Goal: Task Accomplishment & Management: Manage account settings

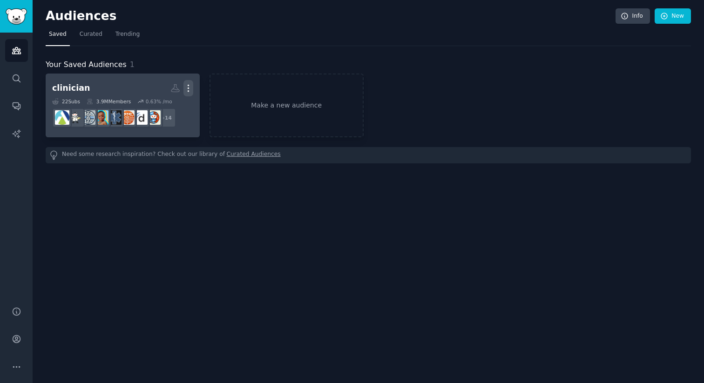
click at [190, 94] on button "More" at bounding box center [189, 88] width 10 height 16
click at [110, 93] on h2 "clinician More View Delete" at bounding box center [122, 88] width 141 height 16
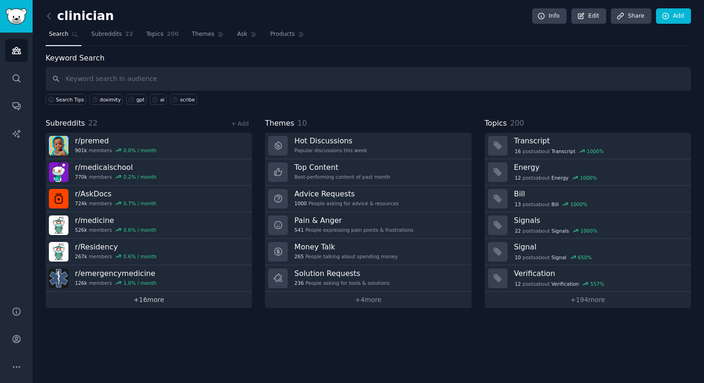
click at [169, 300] on link "+ 16 more" at bounding box center [149, 300] width 206 height 16
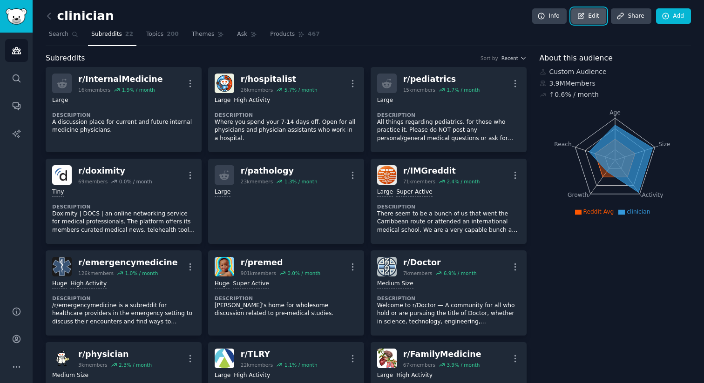
click at [593, 14] on link "Edit" at bounding box center [588, 16] width 35 height 16
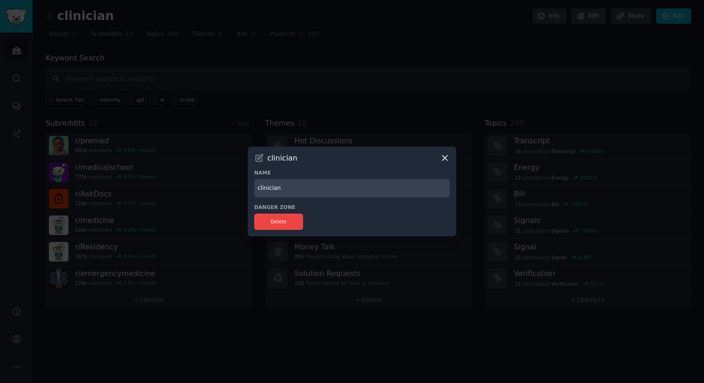
click at [443, 162] on icon at bounding box center [445, 158] width 10 height 10
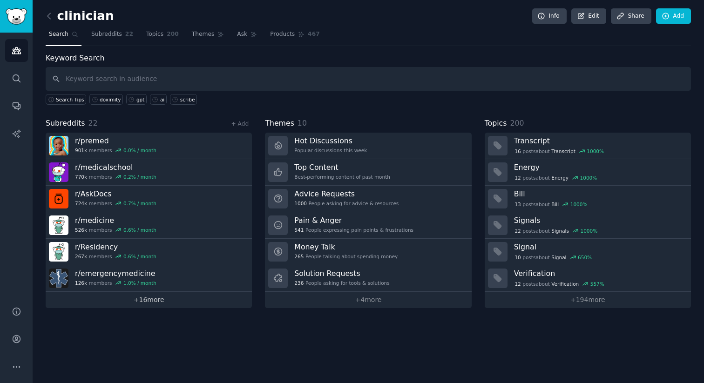
click at [152, 301] on link "+ 16 more" at bounding box center [149, 300] width 206 height 16
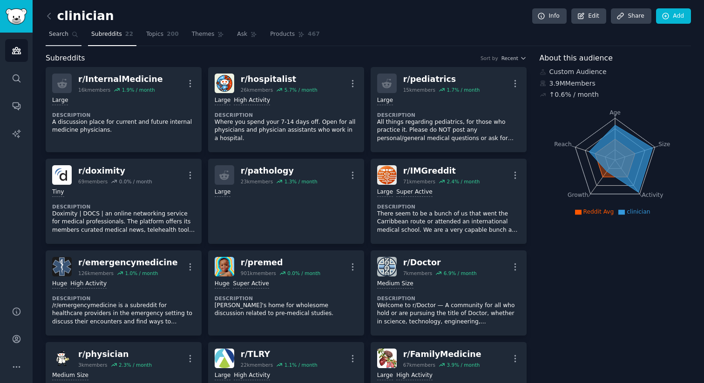
click at [67, 30] on span "Search" at bounding box center [59, 34] width 20 height 8
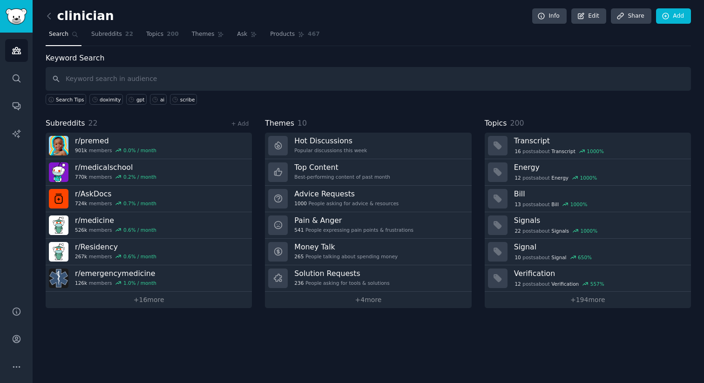
click at [54, 16] on link at bounding box center [52, 16] width 12 height 15
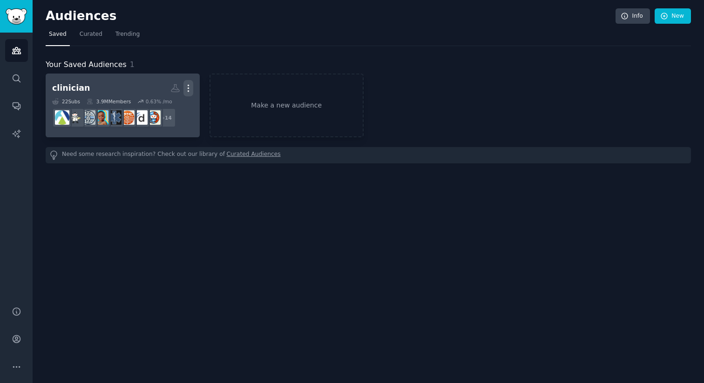
click at [186, 88] on icon "button" at bounding box center [189, 88] width 10 height 10
click at [108, 90] on h2 "clinician Custom Audience More View Delete" at bounding box center [122, 88] width 141 height 16
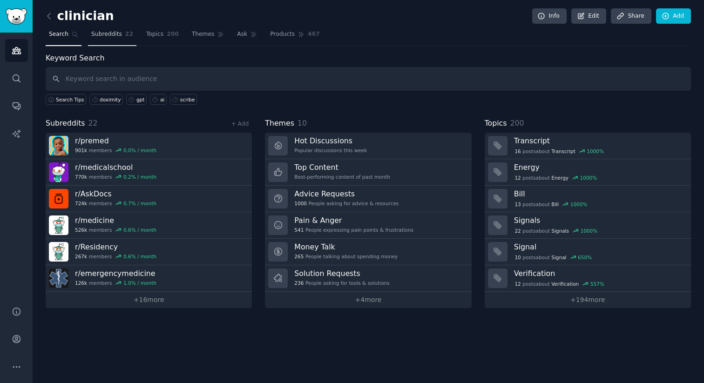
click at [120, 32] on link "Subreddits 22" at bounding box center [112, 36] width 48 height 19
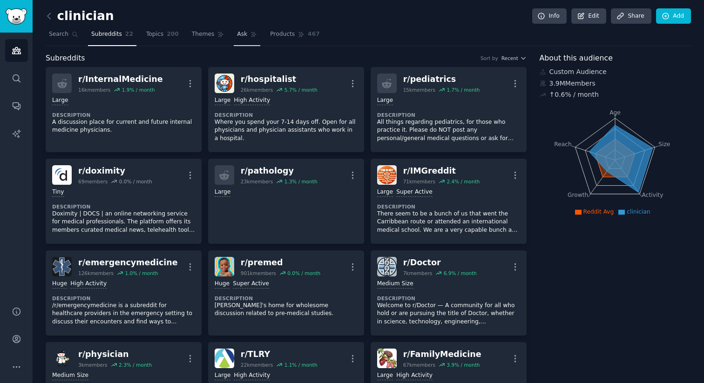
click at [243, 35] on span "Ask" at bounding box center [242, 34] width 10 height 8
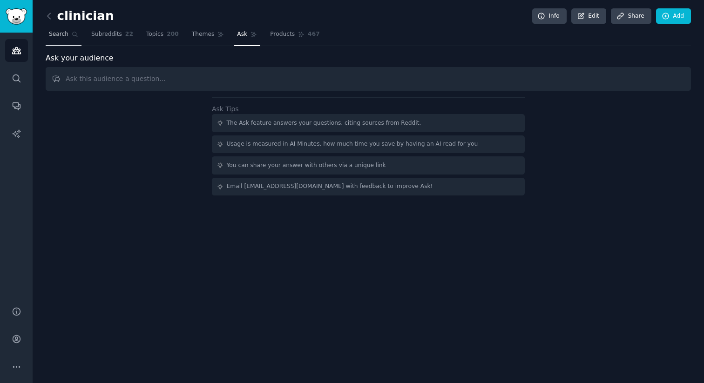
click at [62, 32] on span "Search" at bounding box center [59, 34] width 20 height 8
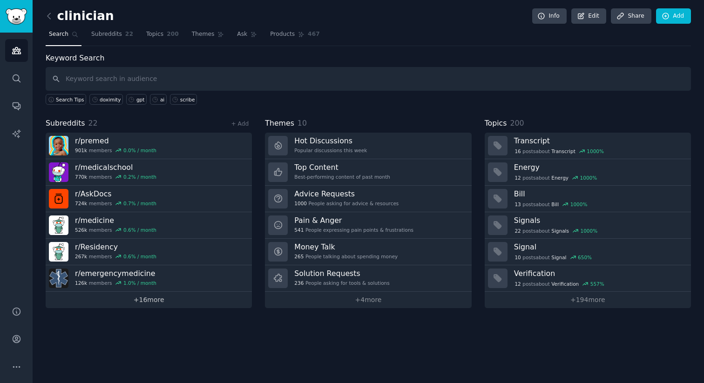
click at [154, 301] on link "+ 16 more" at bounding box center [149, 300] width 206 height 16
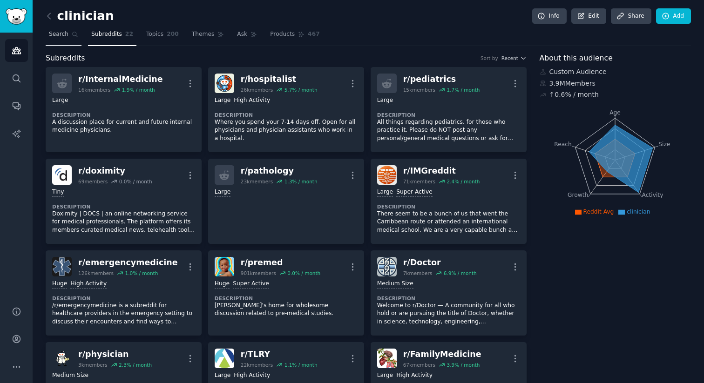
click at [60, 34] on span "Search" at bounding box center [59, 34] width 20 height 8
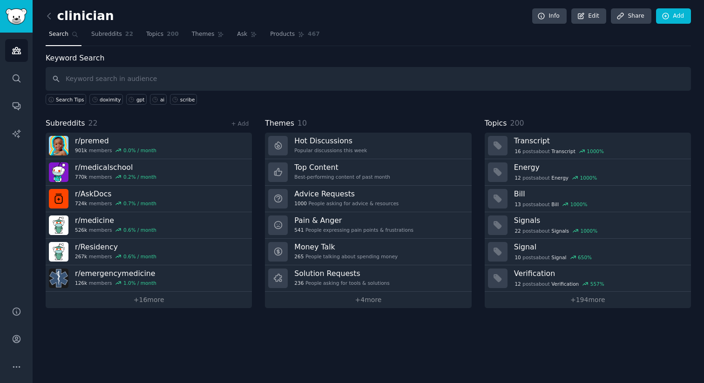
click at [60, 34] on span "Search" at bounding box center [59, 34] width 20 height 8
click at [243, 125] on link "+ Add" at bounding box center [240, 124] width 18 height 7
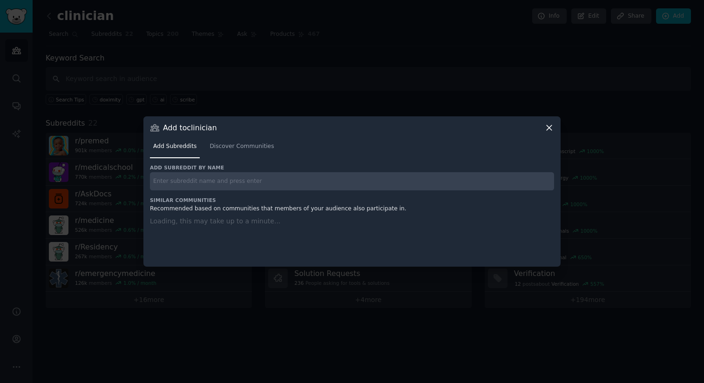
click at [389, 176] on input "text" at bounding box center [352, 181] width 404 height 18
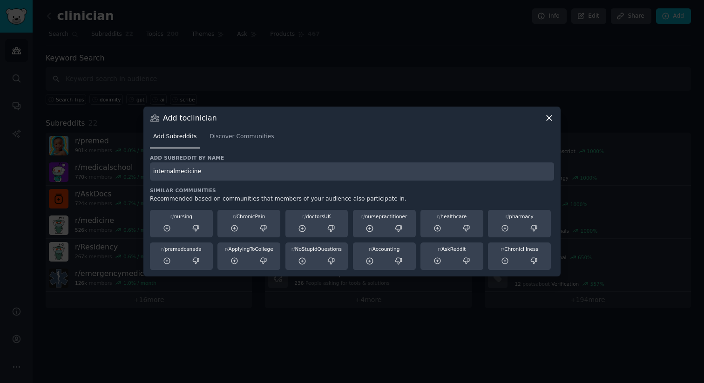
type input "internalmedicine"
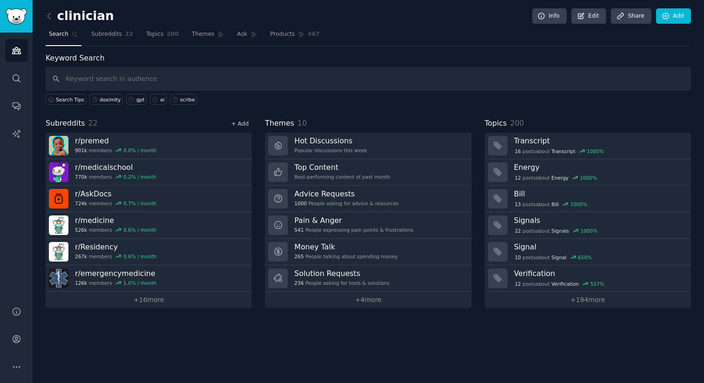
click at [242, 125] on link "+ Add" at bounding box center [240, 124] width 18 height 7
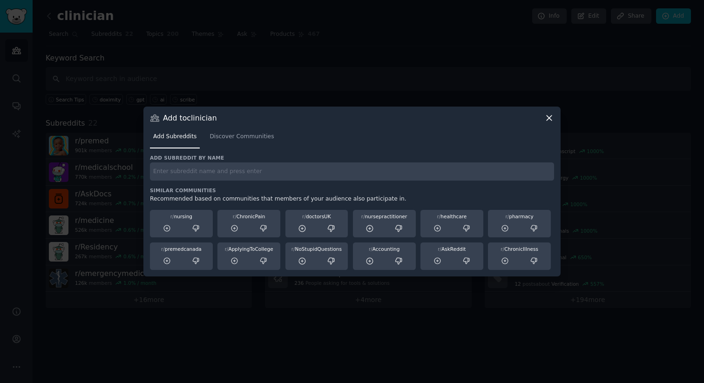
click at [336, 169] on input "text" at bounding box center [352, 172] width 404 height 18
type input "emergencymedicine"
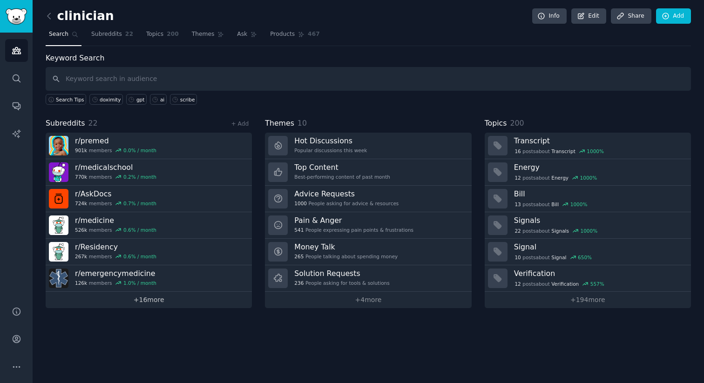
click at [133, 294] on link "+ 16 more" at bounding box center [149, 300] width 206 height 16
click at [235, 127] on link "+ Add" at bounding box center [240, 124] width 18 height 7
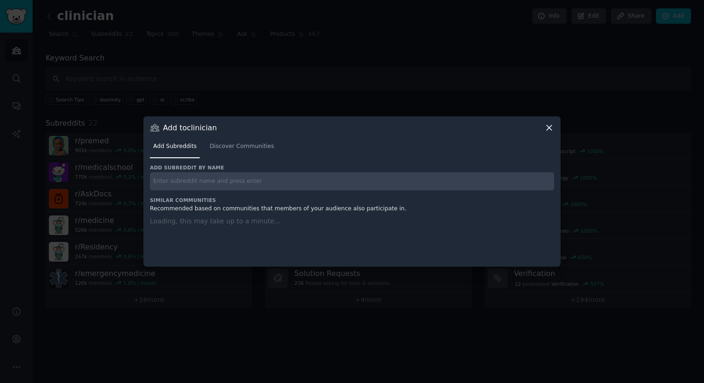
click at [215, 168] on h3 "Add subreddit by name" at bounding box center [352, 167] width 404 height 7
click at [211, 182] on input "text" at bounding box center [352, 181] width 404 height 18
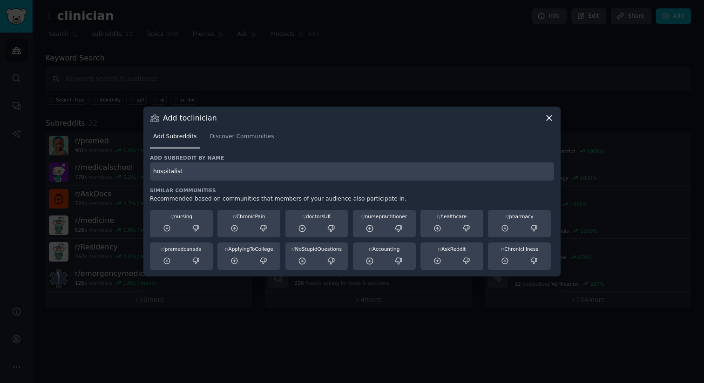
type input "hospitalist"
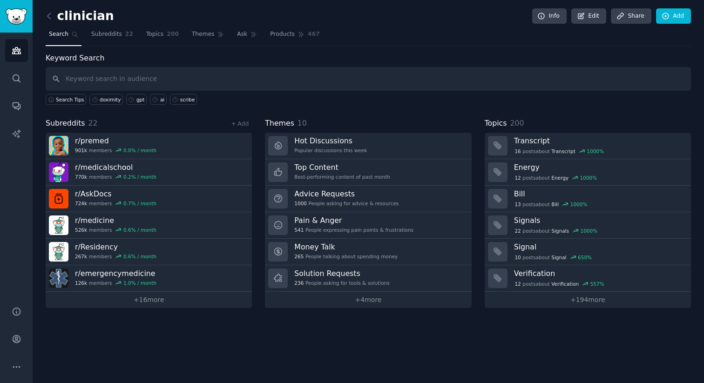
click at [254, 123] on div "Subreddits 22 + Add r/ premed [DEMOGRAPHIC_DATA] members 0.0 % / month r/ medic…" at bounding box center [369, 213] width 646 height 190
click at [245, 123] on link "+ Add" at bounding box center [240, 124] width 18 height 7
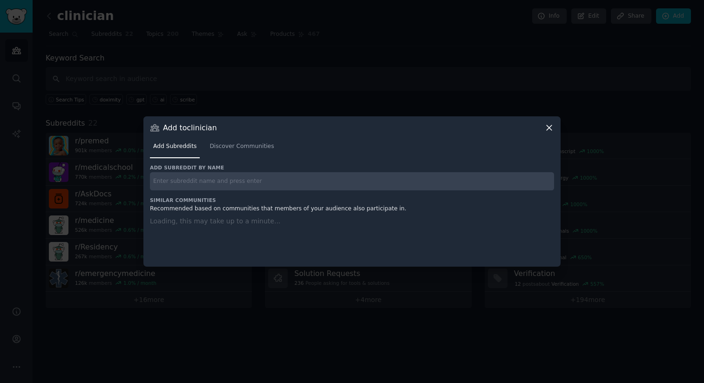
click at [226, 173] on input "text" at bounding box center [352, 181] width 404 height 18
type input "pediatrics"
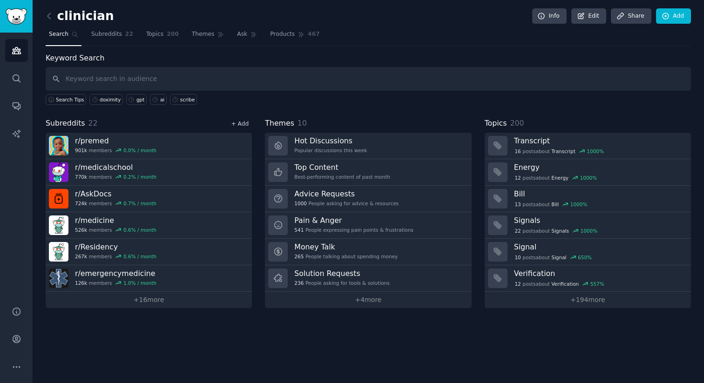
click at [240, 126] on link "+ Add" at bounding box center [240, 124] width 18 height 7
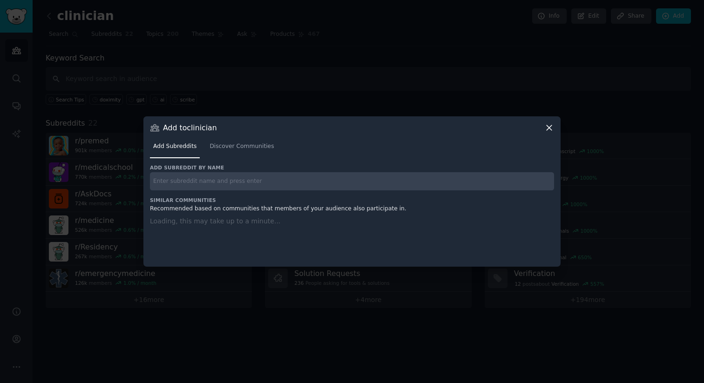
click at [218, 188] on input "text" at bounding box center [352, 181] width 404 height 18
type input "psychiatry"
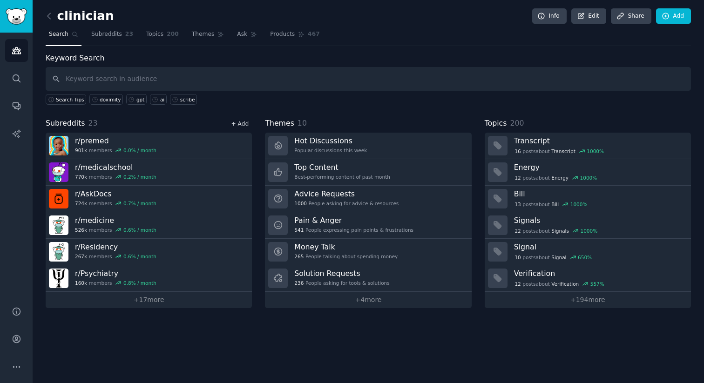
click at [245, 124] on link "+ Add" at bounding box center [240, 124] width 18 height 7
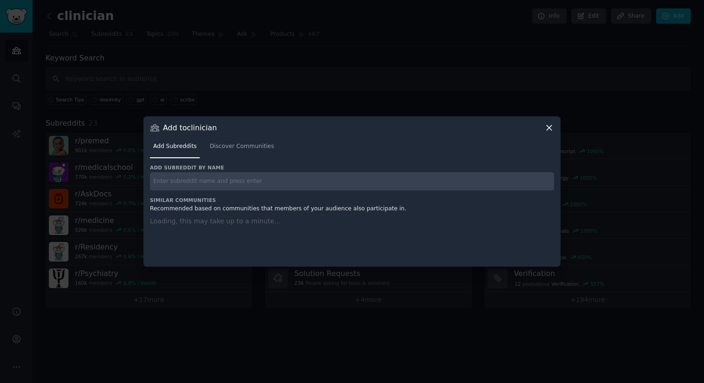
click at [216, 187] on input "text" at bounding box center [352, 181] width 404 height 18
type input "neurology"
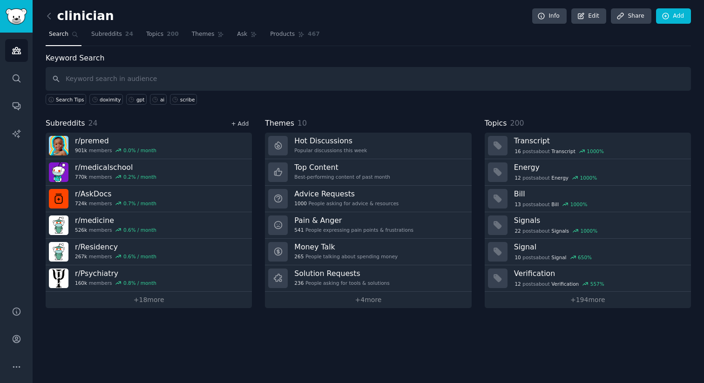
click at [242, 126] on link "+ Add" at bounding box center [240, 124] width 18 height 7
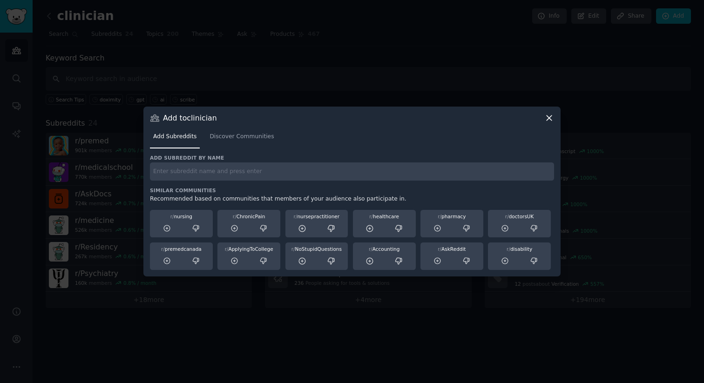
click at [287, 172] on input "text" at bounding box center [352, 172] width 404 height 18
type input "surgery"
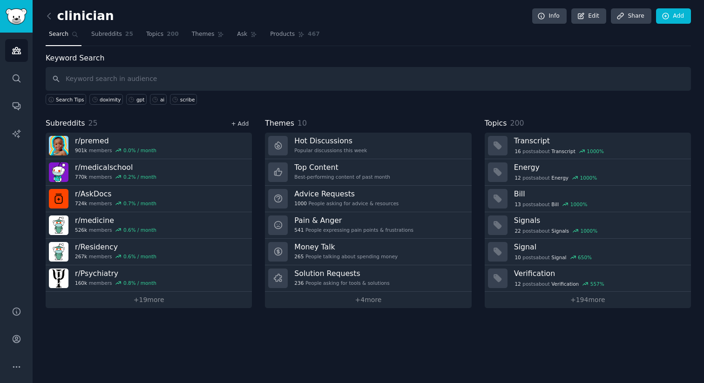
click at [240, 123] on link "+ Add" at bounding box center [240, 124] width 18 height 7
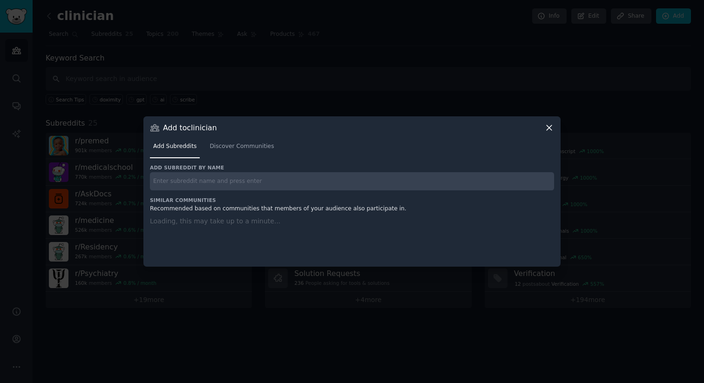
click at [221, 184] on input "text" at bounding box center [352, 181] width 404 height 18
paste input "r/anesthesiology"
type input "r/anesthesiology"
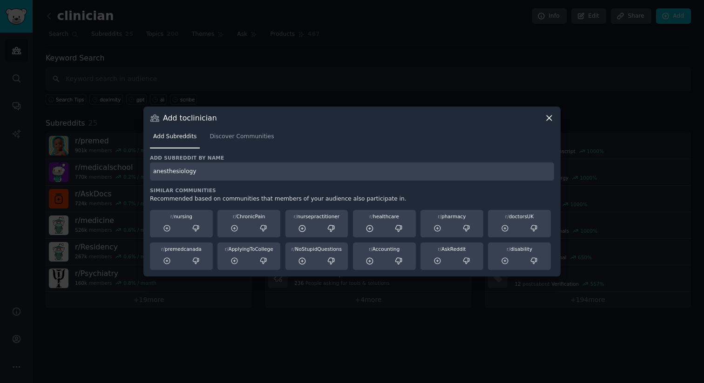
type input "anesthesiology"
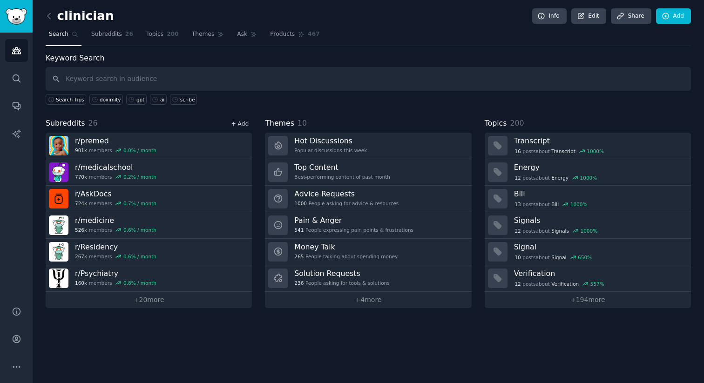
click at [236, 125] on link "+ Add" at bounding box center [240, 124] width 18 height 7
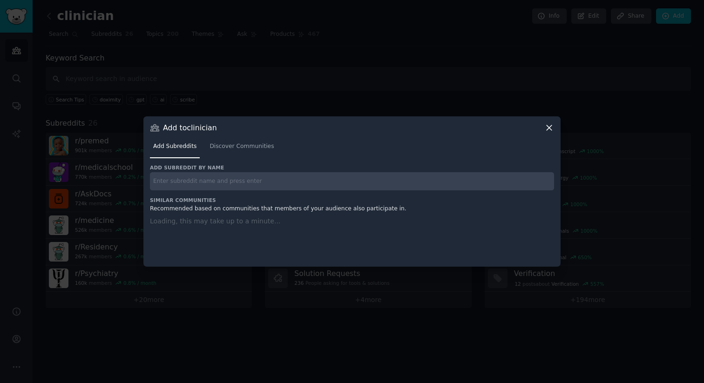
click at [217, 178] on input "text" at bounding box center [352, 181] width 404 height 18
type input "obgyn"
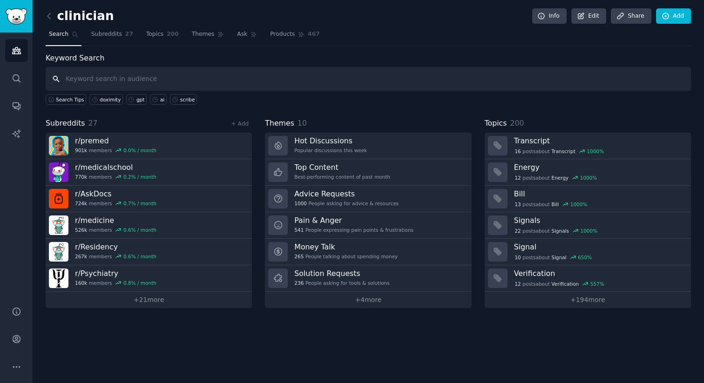
click at [246, 84] on input "text" at bounding box center [369, 79] width 646 height 24
click at [231, 123] on div "+ Add" at bounding box center [240, 124] width 24 height 10
click at [237, 123] on link "+ Add" at bounding box center [240, 124] width 18 height 7
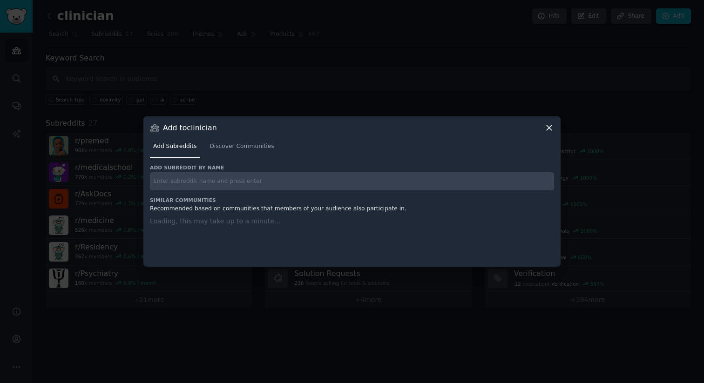
click at [218, 176] on input "text" at bounding box center [352, 181] width 404 height 18
type input "pathology"
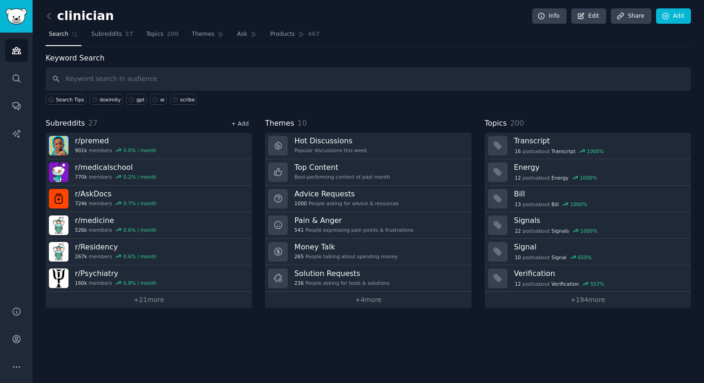
click at [245, 123] on link "+ Add" at bounding box center [240, 124] width 18 height 7
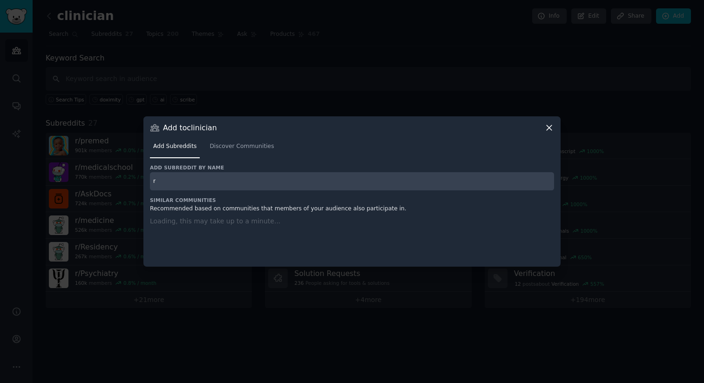
click at [211, 176] on input "r" at bounding box center [352, 181] width 404 height 18
type input "[MEDICAL_DATA]"
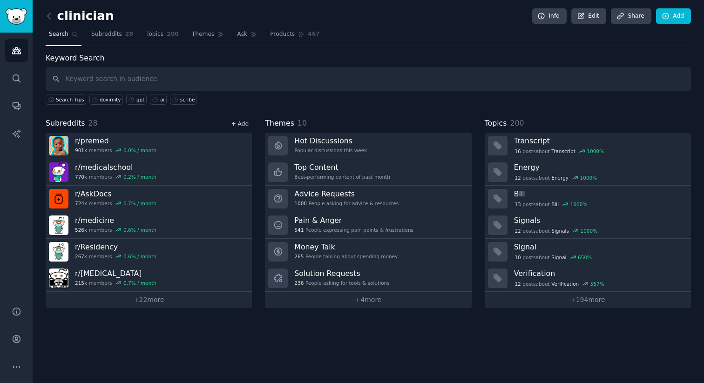
click at [245, 125] on link "+ Add" at bounding box center [240, 124] width 18 height 7
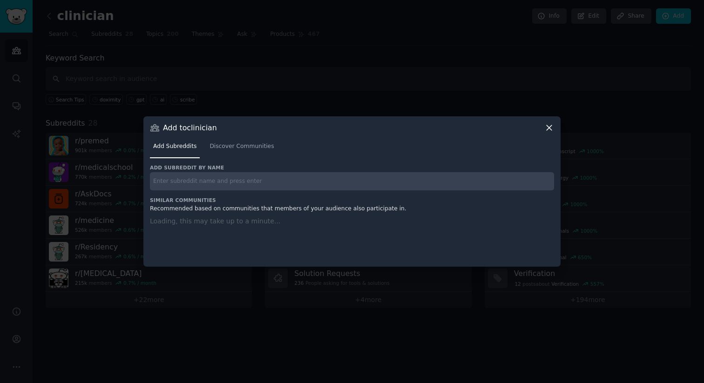
click at [215, 174] on input "text" at bounding box center [352, 181] width 404 height 18
type input "dermatology"
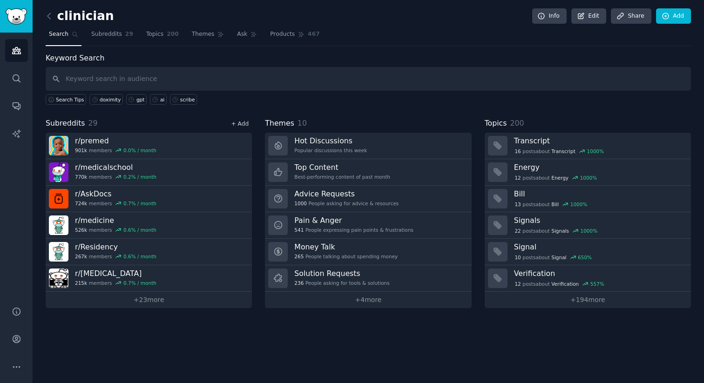
click at [248, 122] on link "+ Add" at bounding box center [240, 124] width 18 height 7
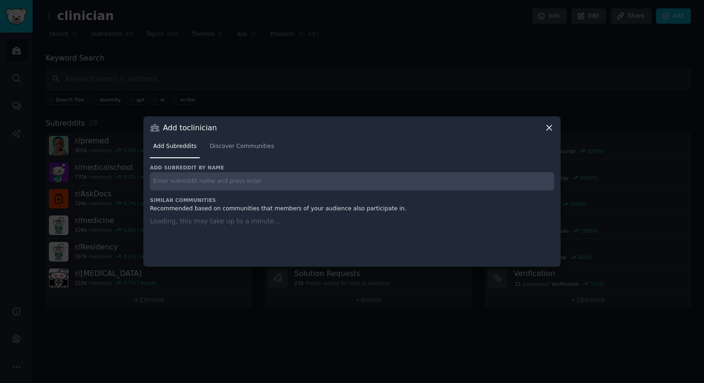
click at [333, 177] on input "text" at bounding box center [352, 181] width 404 height 18
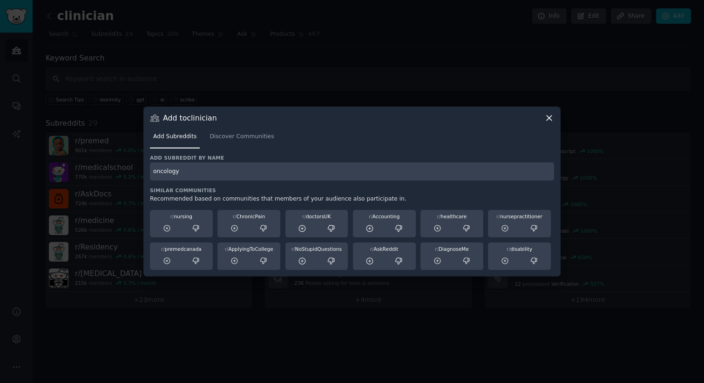
type input "oncology"
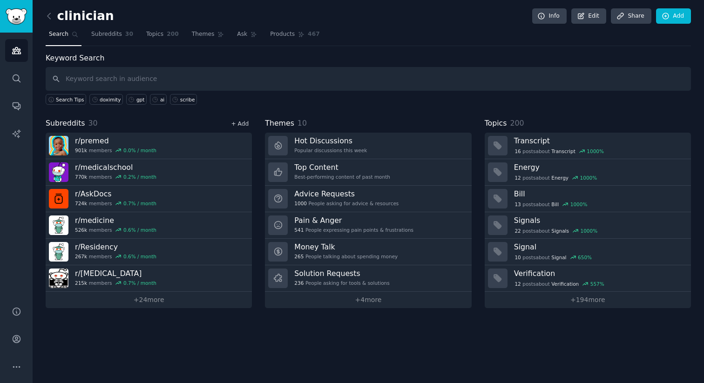
click at [242, 125] on link "+ Add" at bounding box center [240, 124] width 18 height 7
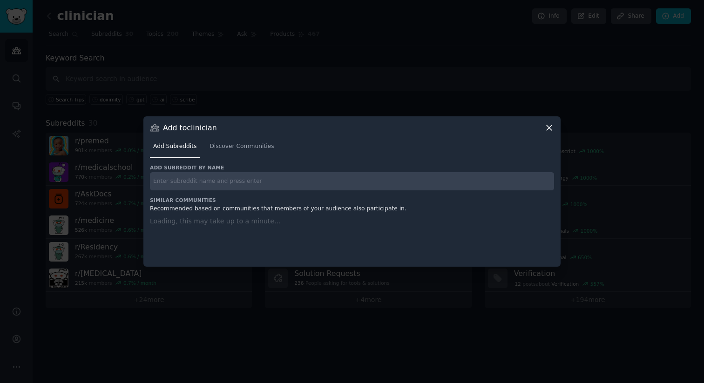
click at [216, 175] on input "text" at bounding box center [352, 181] width 404 height 18
type input "cardiology"
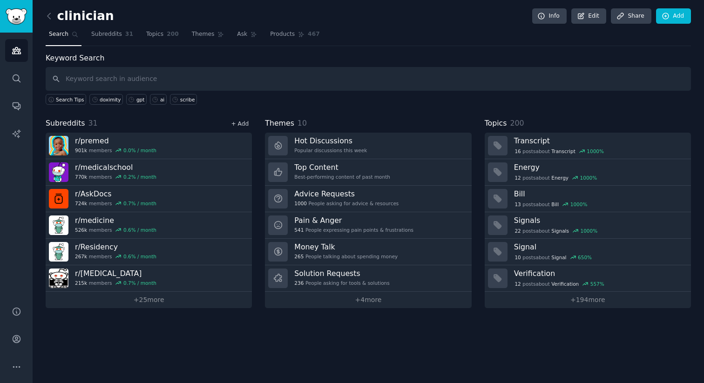
click at [243, 123] on link "+ Add" at bounding box center [240, 124] width 18 height 7
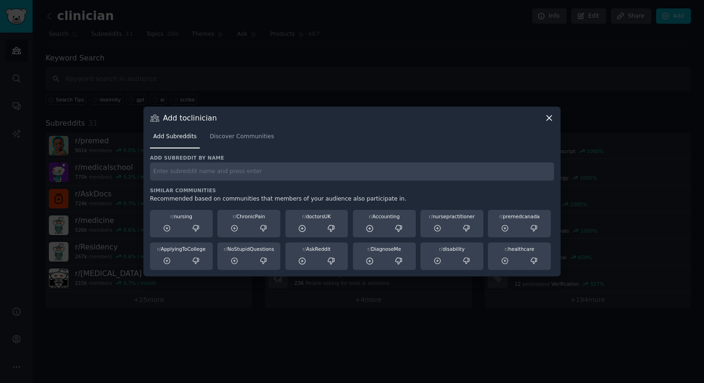
click at [414, 170] on input "text" at bounding box center [352, 172] width 404 height 18
type input "nursepractitioner"
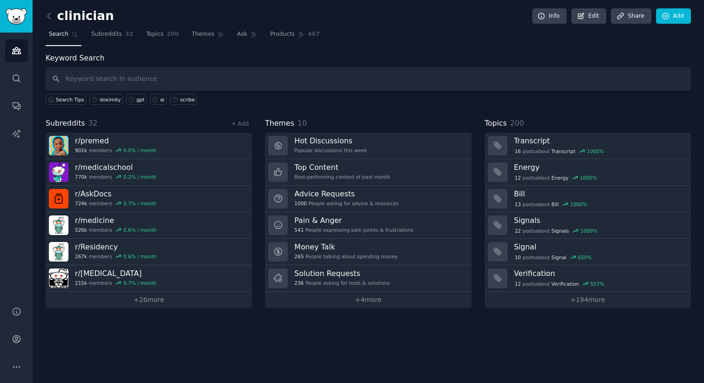
click at [239, 129] on div "Subreddits 32 + Add" at bounding box center [149, 124] width 206 height 12
click at [242, 123] on link "+ Add" at bounding box center [240, 124] width 18 height 7
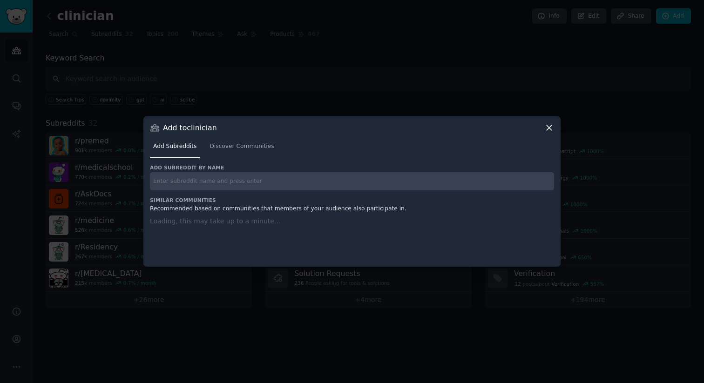
click at [223, 180] on input "text" at bounding box center [352, 181] width 404 height 18
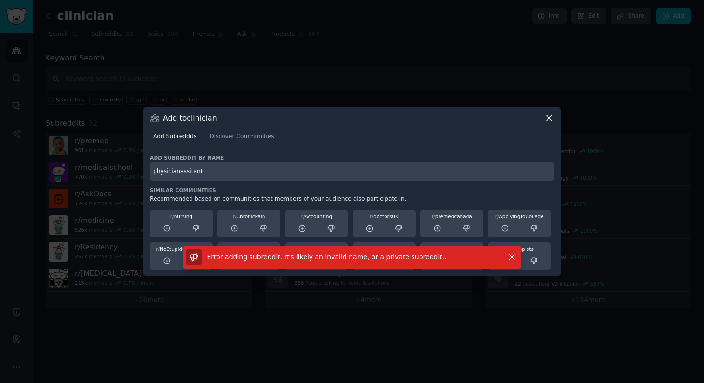
click at [190, 173] on input "physicianassitant" at bounding box center [352, 172] width 404 height 18
type input "physicianassistant"
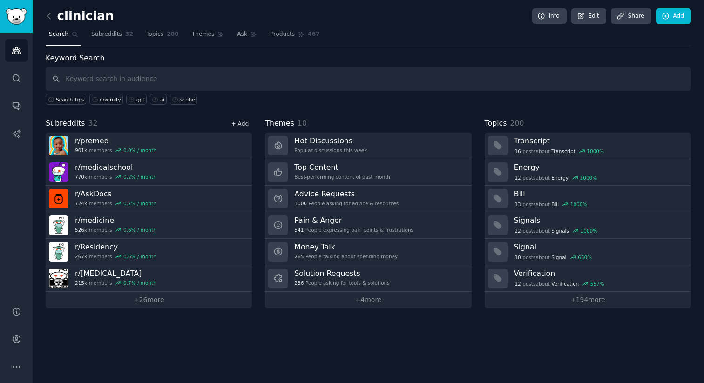
click at [242, 124] on link "+ Add" at bounding box center [240, 124] width 18 height 7
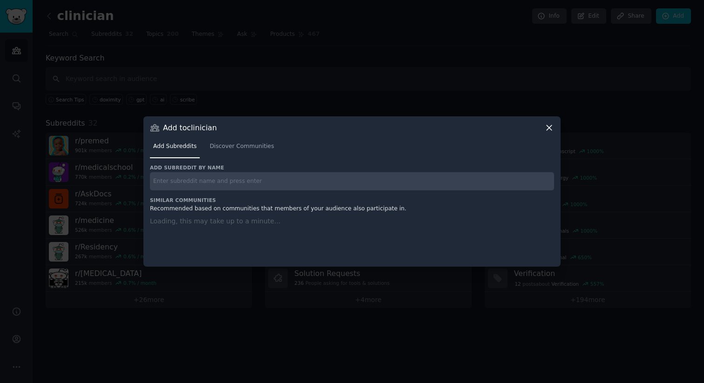
click at [240, 190] on input "text" at bounding box center [352, 181] width 404 height 18
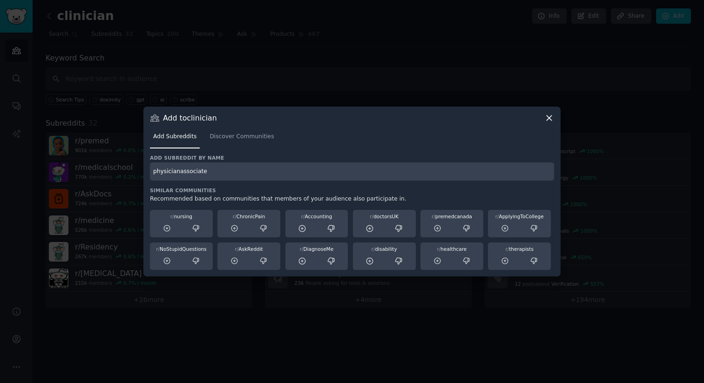
type input "physicianassociate"
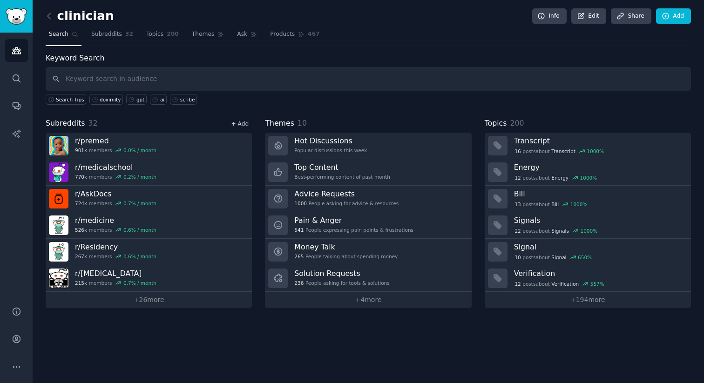
click at [245, 125] on link "+ Add" at bounding box center [240, 124] width 18 height 7
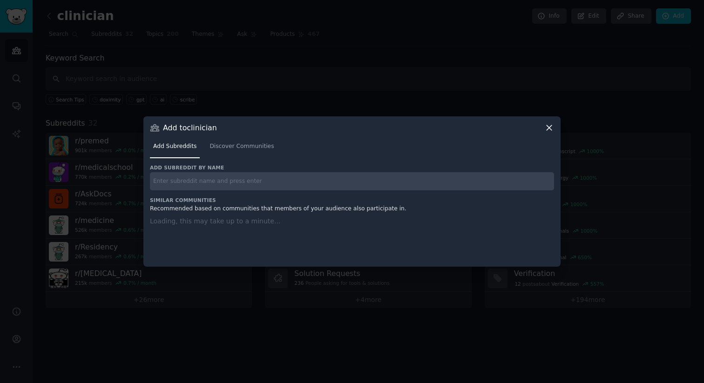
click at [293, 180] on div "Add subreddit by name Similar Communities Recommended based on communities that…" at bounding box center [352, 209] width 404 height 91
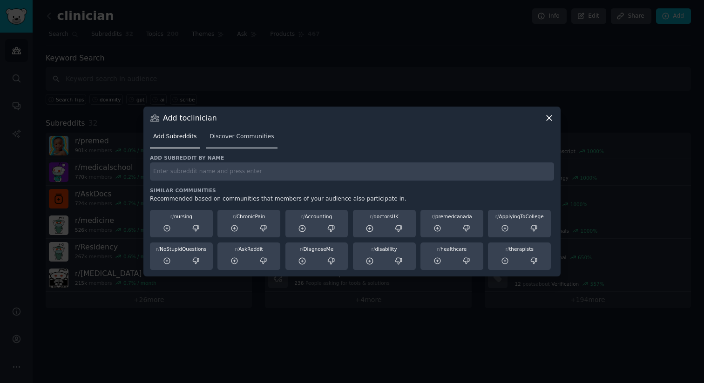
click at [241, 139] on span "Discover Communities" at bounding box center [242, 137] width 64 height 8
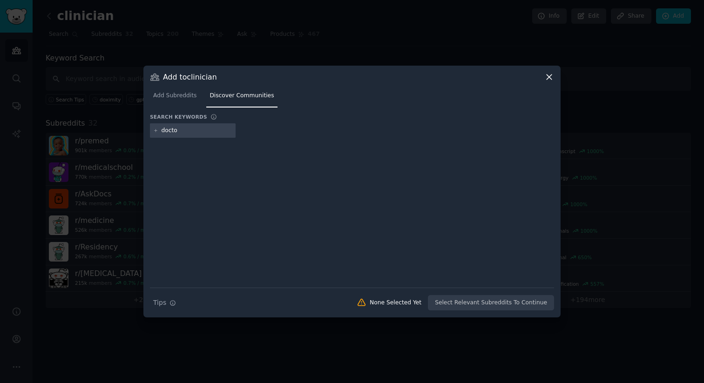
type input "doctor"
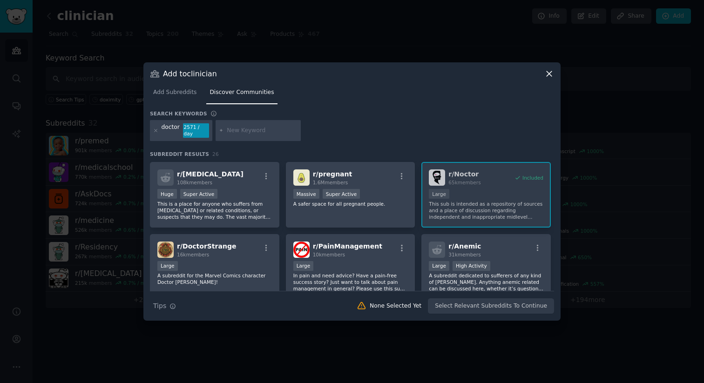
scroll to position [307, 0]
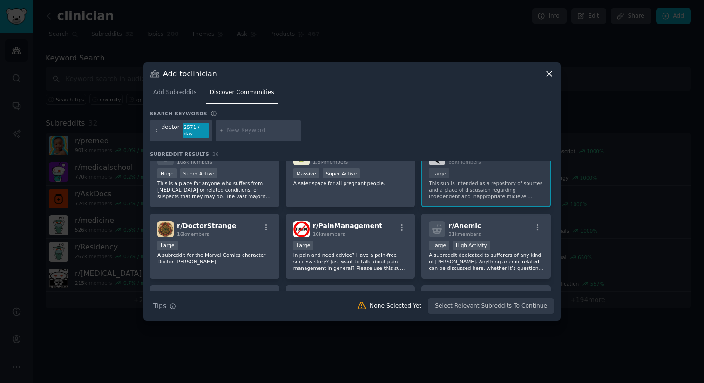
click at [549, 73] on icon at bounding box center [549, 74] width 10 height 10
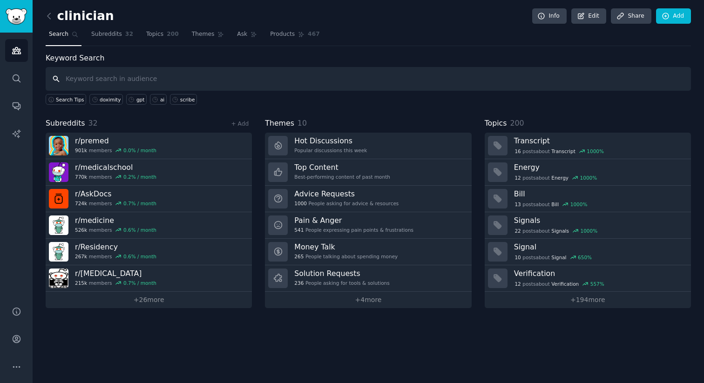
click at [159, 77] on input "text" at bounding box center [369, 79] width 646 height 24
type input "gpt"
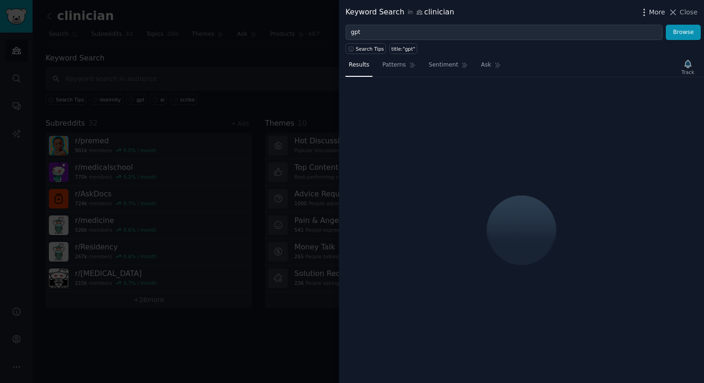
click at [650, 14] on span "More" at bounding box center [657, 12] width 16 height 10
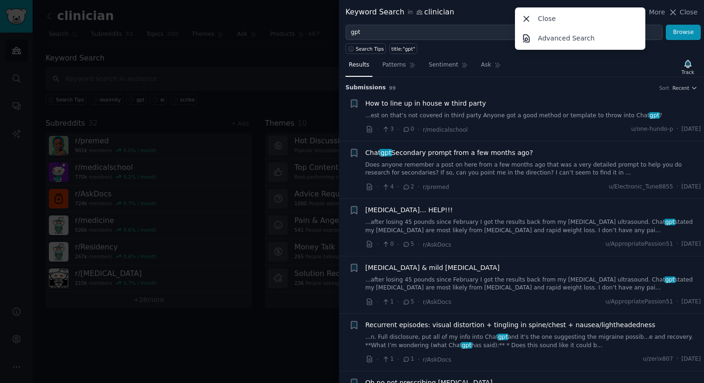
click at [580, 56] on div "Results Patterns Sentiment Ask Track Submission s 99 Sort Recent + How to line …" at bounding box center [521, 218] width 365 height 329
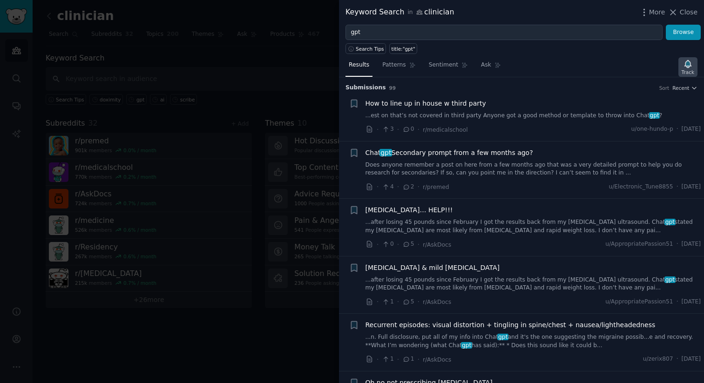
click at [686, 63] on icon "button" at bounding box center [688, 63] width 7 height 7
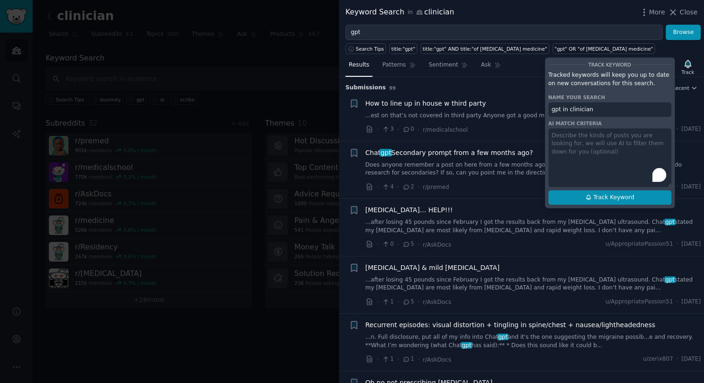
click at [624, 201] on span "Track Keyword" at bounding box center [613, 198] width 41 height 8
type input "gpt in clinician"
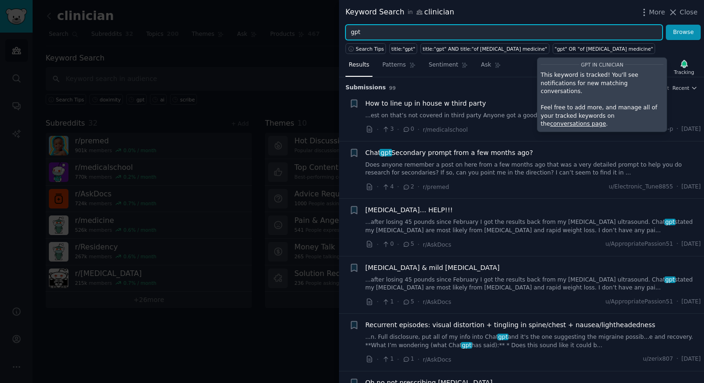
click at [422, 29] on input "gpt" at bounding box center [504, 33] width 317 height 16
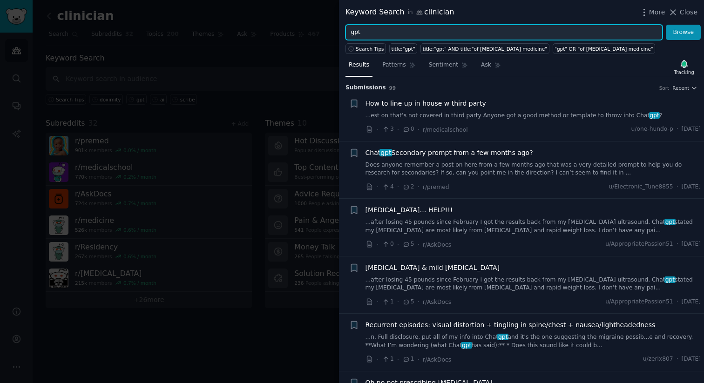
click at [422, 29] on input "gpt" at bounding box center [504, 33] width 317 height 16
type input "i"
click at [404, 31] on input "ope" at bounding box center [504, 33] width 317 height 16
type input "openevidence"
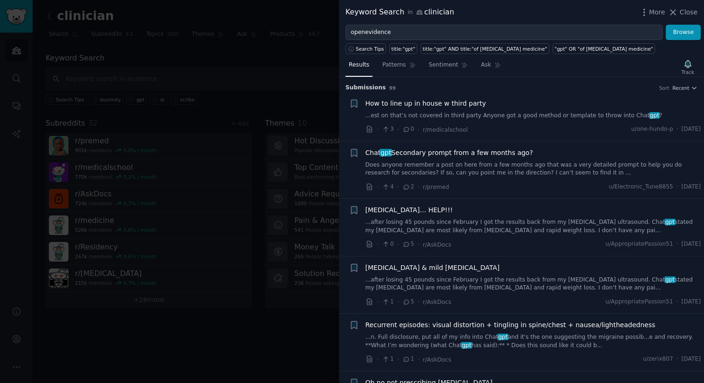
click at [684, 64] on div "Track" at bounding box center [688, 67] width 19 height 20
click at [691, 66] on div "Track" at bounding box center [688, 67] width 19 height 20
click at [671, 33] on button "Browse" at bounding box center [683, 33] width 35 height 16
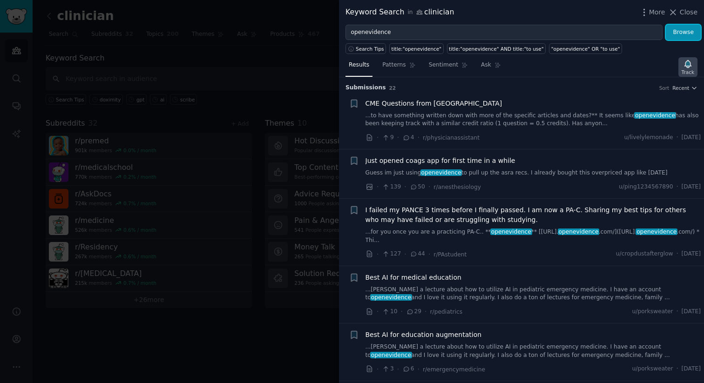
click at [690, 63] on icon "button" at bounding box center [688, 63] width 7 height 7
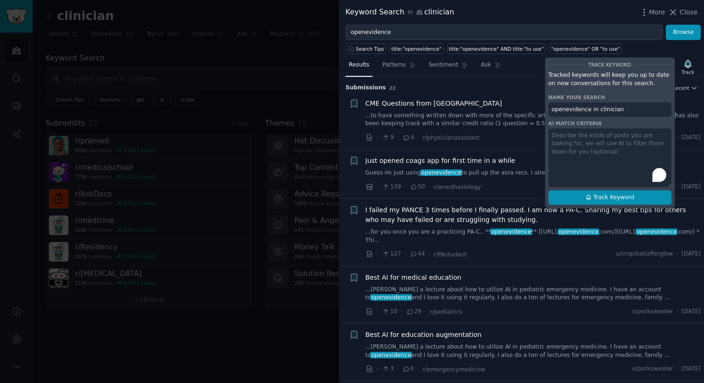
click at [617, 200] on span "Track Keyword" at bounding box center [613, 198] width 41 height 8
type input "openevidence in clinician"
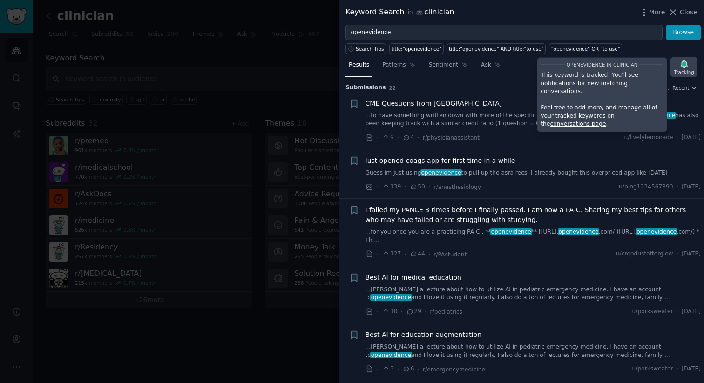
click at [689, 68] on icon "button" at bounding box center [685, 64] width 10 height 10
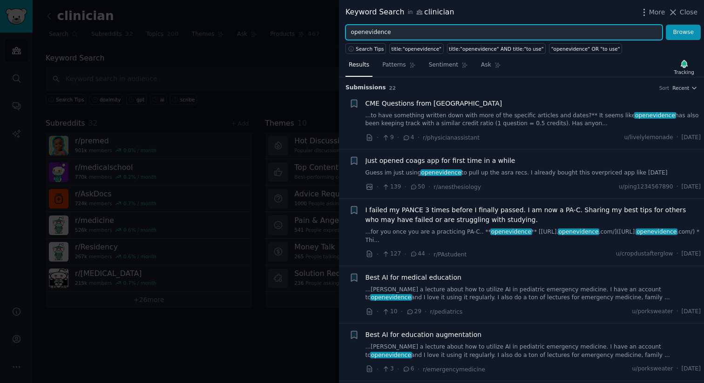
click at [621, 38] on input "openevidence" at bounding box center [504, 33] width 317 height 16
type input "open evidence"
click at [666, 25] on button "Browse" at bounding box center [683, 33] width 35 height 16
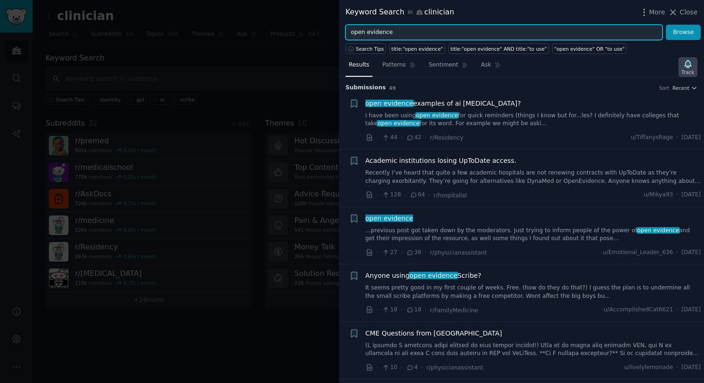
click at [688, 65] on icon "button" at bounding box center [688, 63] width 7 height 7
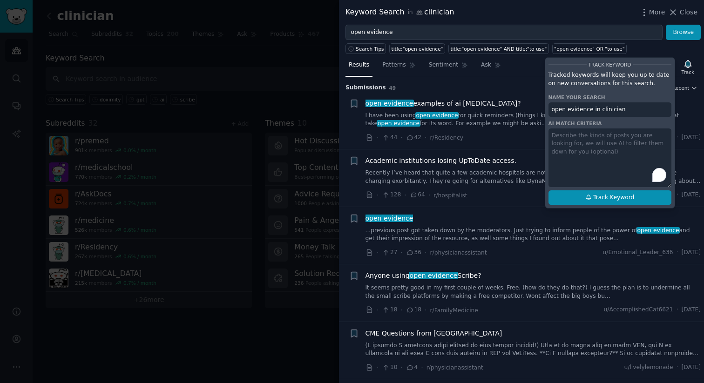
click at [641, 200] on button "Track Keyword" at bounding box center [610, 197] width 123 height 15
type input "open evidence in clinician"
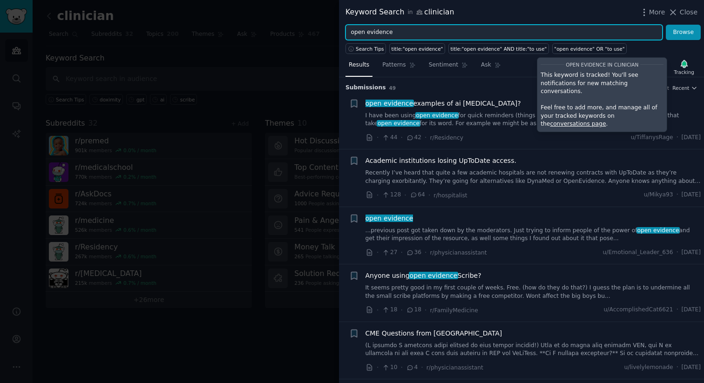
click at [546, 33] on input "open evidence" at bounding box center [504, 33] width 317 height 16
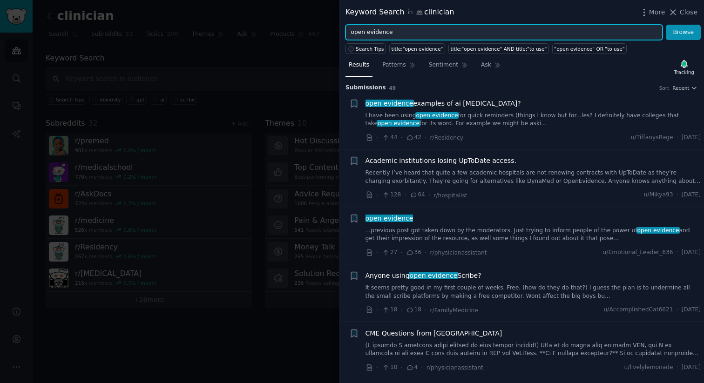
click at [546, 33] on input "open evidence" at bounding box center [504, 33] width 317 height 16
type input "ai"
click at [666, 25] on button "Browse" at bounding box center [683, 33] width 35 height 16
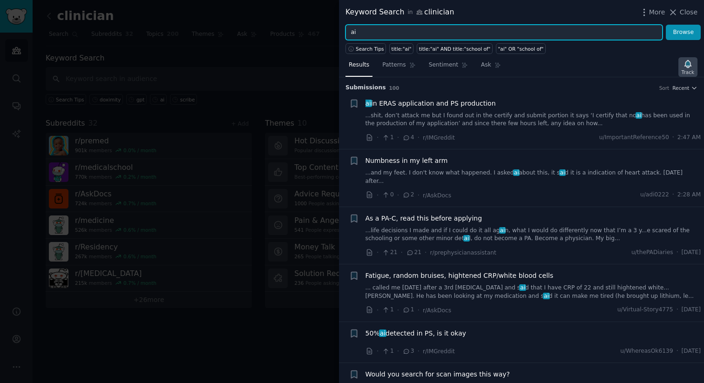
click at [683, 73] on div "Track" at bounding box center [688, 72] width 13 height 7
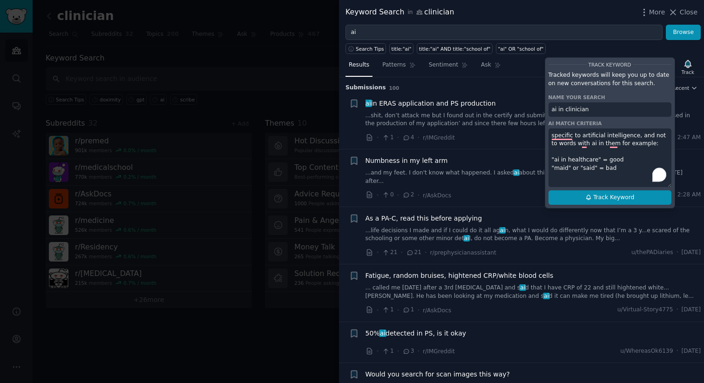
type textarea "specific to artificial intelligence, and not to words with ai in them for examp…"
click at [625, 194] on span "Track Keyword" at bounding box center [613, 198] width 41 height 8
type input "ai in clinician"
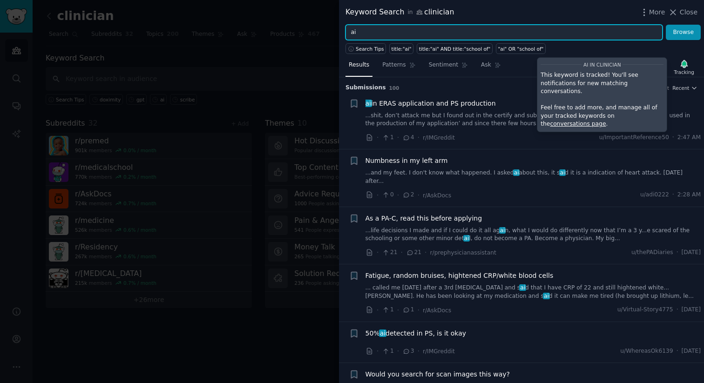
click at [452, 32] on input "ai" at bounding box center [504, 33] width 317 height 16
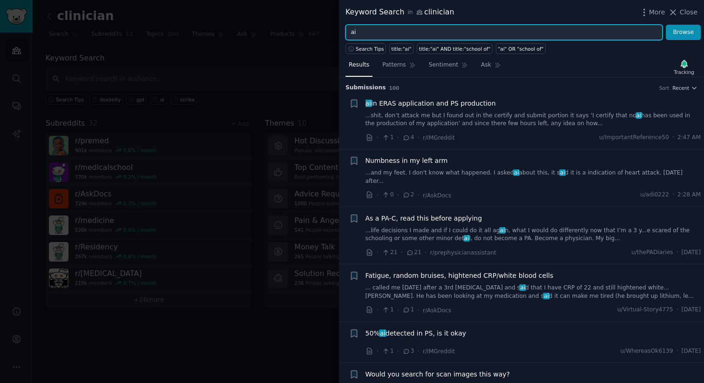
click at [452, 32] on input "ai" at bounding box center [504, 33] width 317 height 16
click at [380, 34] on input "ai" at bounding box center [504, 33] width 317 height 16
type input "scribe"
click at [666, 25] on button "Browse" at bounding box center [683, 33] width 35 height 16
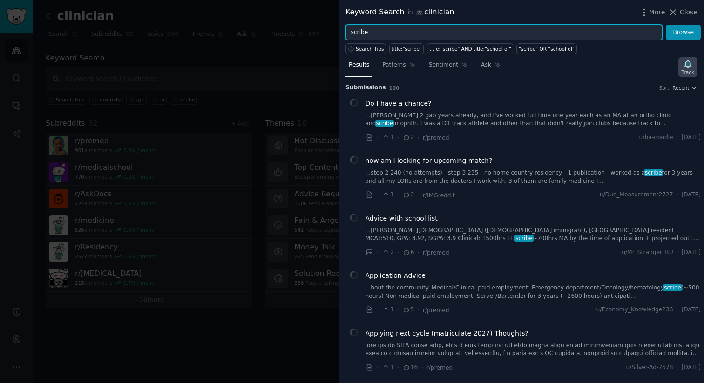
click at [687, 74] on div "Track" at bounding box center [688, 72] width 13 height 7
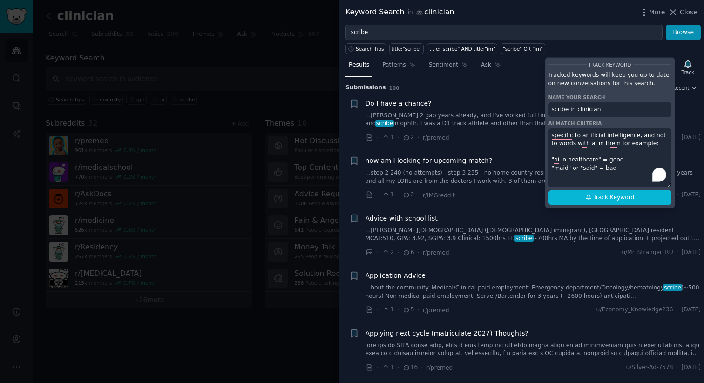
click at [602, 153] on textarea "specific to artificial intelligence, and not to words with ai in them for examp…" at bounding box center [610, 158] width 123 height 59
click at [592, 145] on textarea "specific to artificial intelligence, and not to words with ai in them for examp…" at bounding box center [610, 158] width 123 height 59
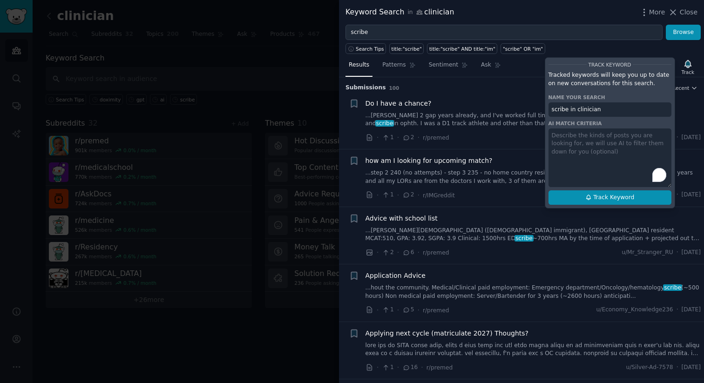
click at [586, 195] on icon at bounding box center [588, 197] width 7 height 7
type input "scribe in clinician"
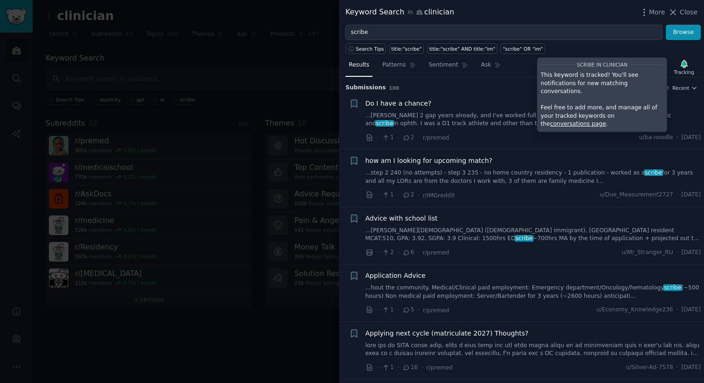
click at [303, 84] on div at bounding box center [352, 191] width 704 height 383
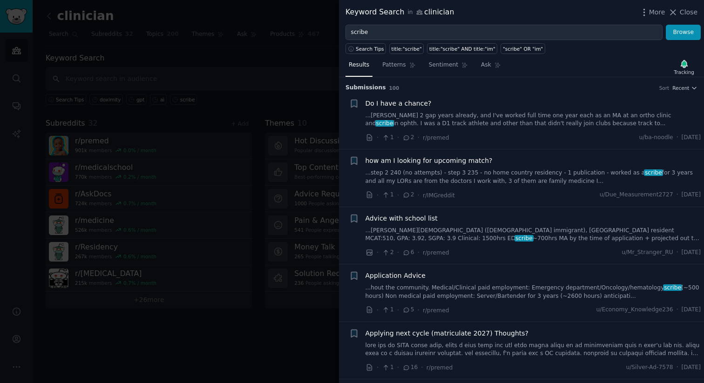
click at [678, 15] on icon at bounding box center [673, 12] width 10 height 10
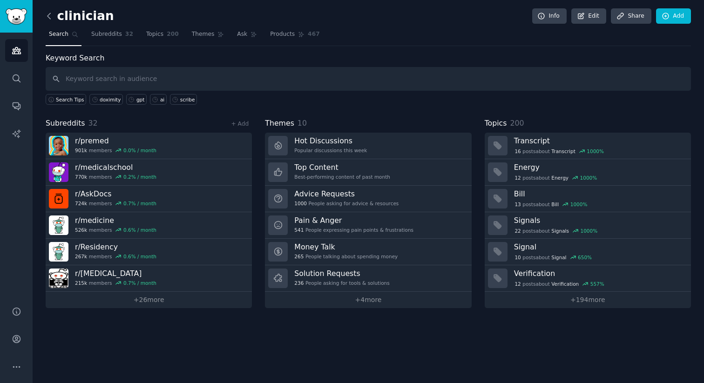
click at [52, 18] on icon at bounding box center [49, 16] width 10 height 10
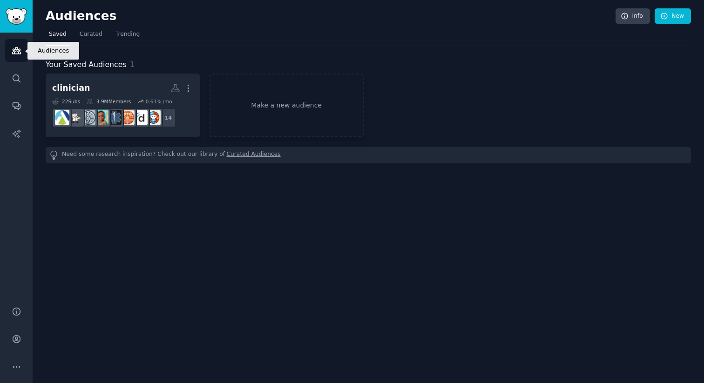
click at [21, 55] on link "Audiences" at bounding box center [16, 50] width 23 height 23
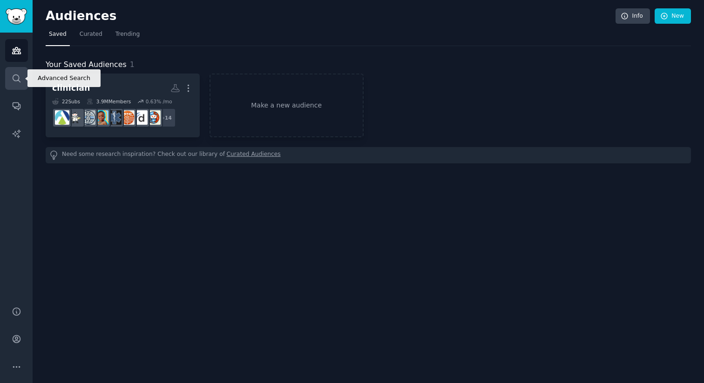
click at [20, 82] on icon "Sidebar" at bounding box center [17, 79] width 10 height 10
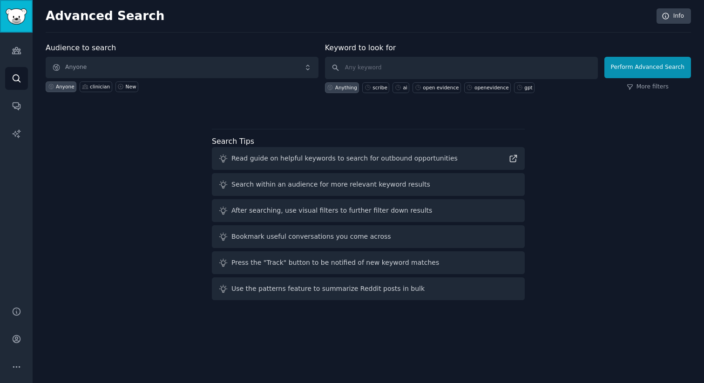
click at [16, 22] on img "Sidebar" at bounding box center [16, 16] width 21 height 16
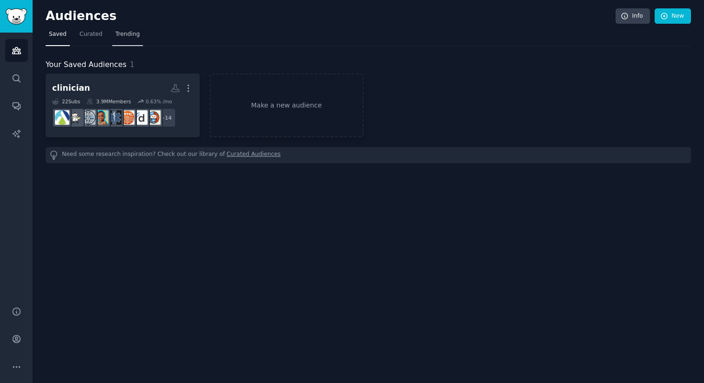
click at [121, 36] on span "Trending" at bounding box center [128, 34] width 24 height 8
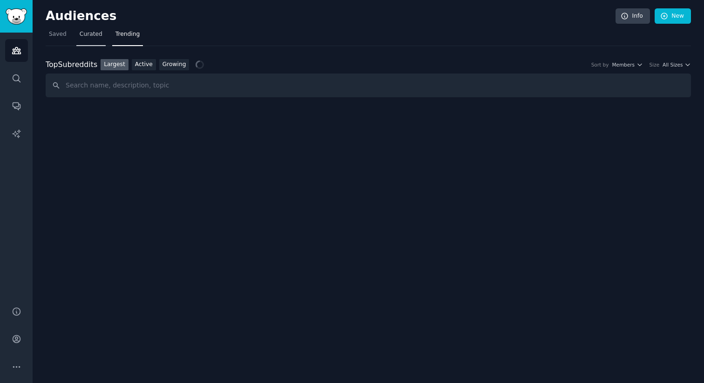
click at [93, 37] on span "Curated" at bounding box center [91, 34] width 23 height 8
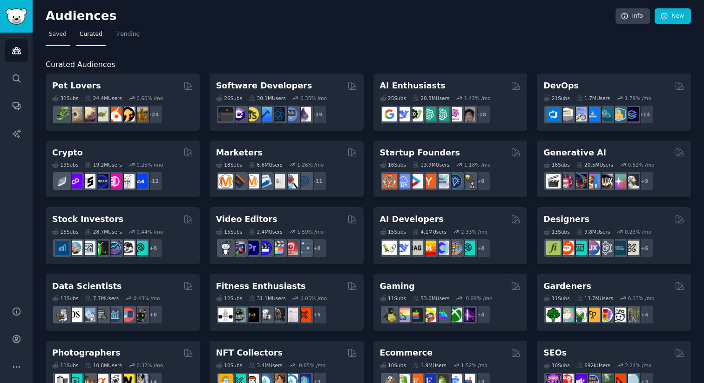
click at [65, 39] on link "Saved" at bounding box center [58, 36] width 24 height 19
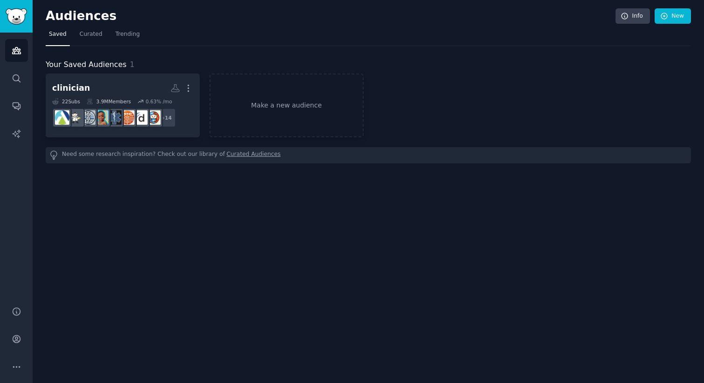
click at [101, 72] on div "Your Saved Audiences 1 clinician More 22 Sub s 3.9M Members 0.63 % /mo + 14 Mak…" at bounding box center [369, 111] width 646 height 104
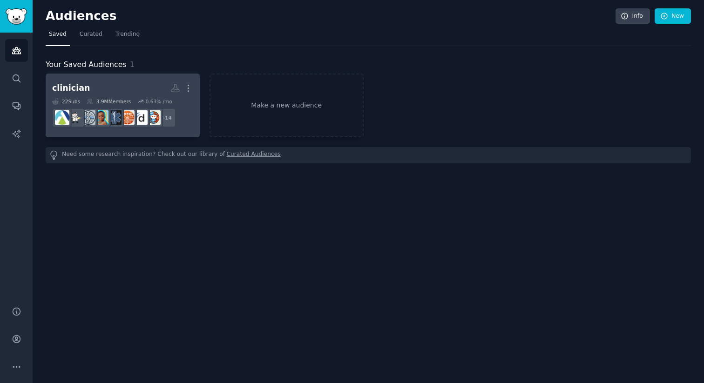
click at [132, 82] on h2 "clinician Custom Audience More" at bounding box center [122, 88] width 141 height 16
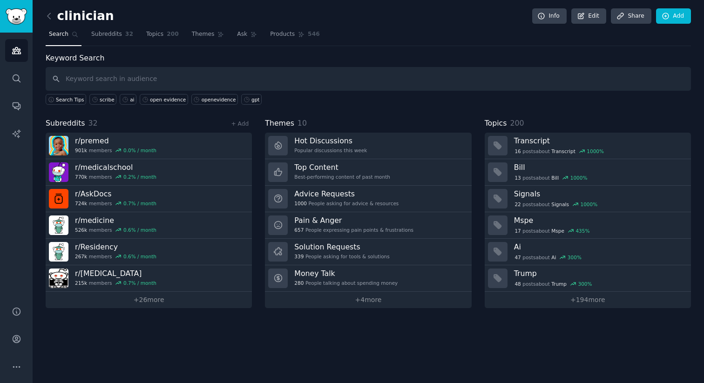
click at [180, 81] on input "text" at bounding box center [369, 79] width 646 height 24
click at [14, 371] on icon "Sidebar" at bounding box center [17, 367] width 10 height 10
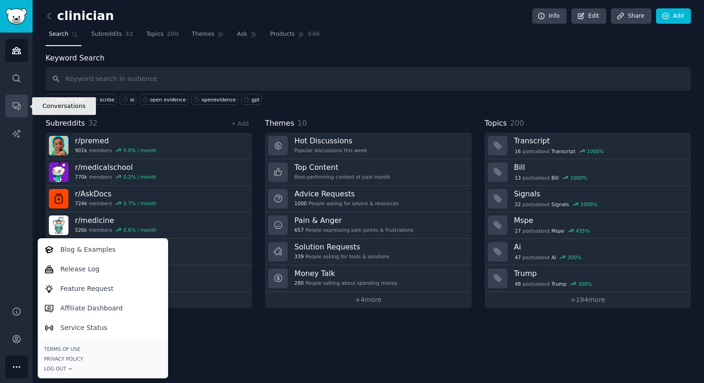
click at [15, 103] on icon "Sidebar" at bounding box center [16, 106] width 7 height 7
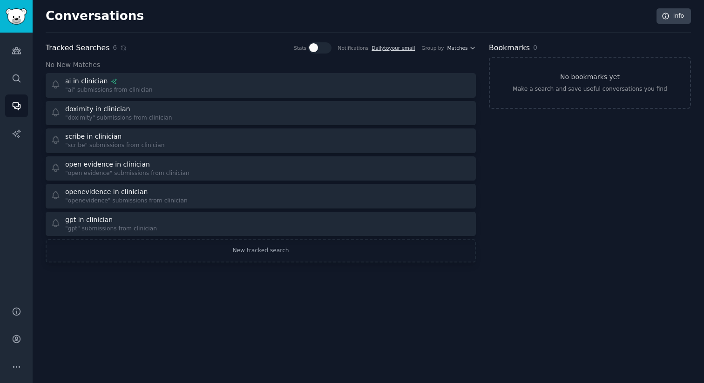
click at [319, 43] on icon at bounding box center [315, 47] width 8 height 8
checkbox input "true"
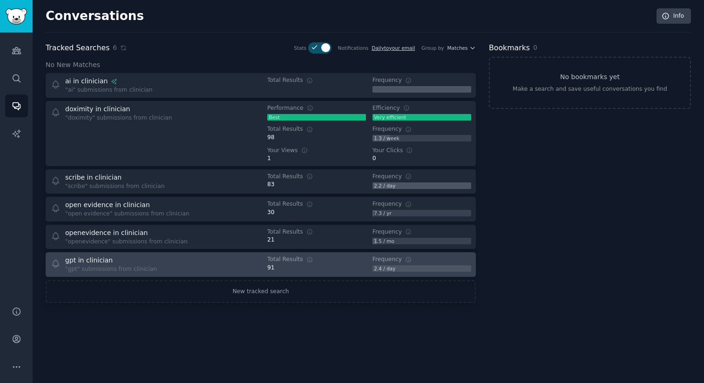
click at [438, 265] on div "Frequency 2.4 / day" at bounding box center [422, 264] width 99 height 16
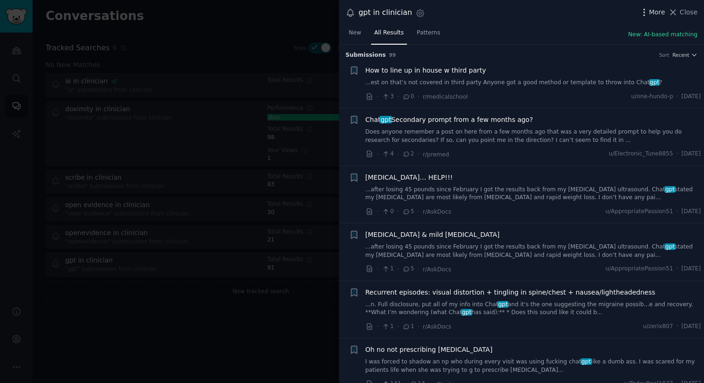
click at [648, 13] on icon "button" at bounding box center [644, 12] width 10 height 10
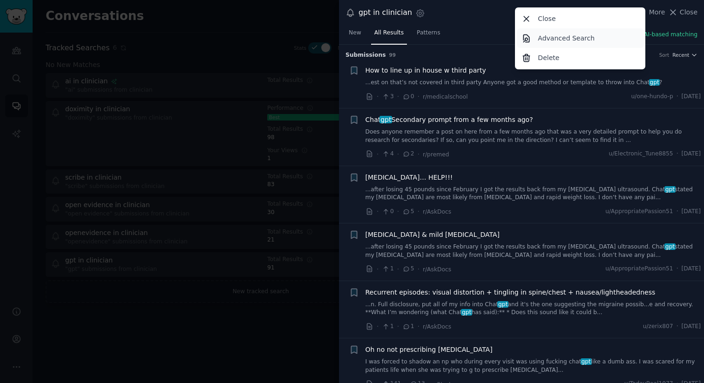
click at [550, 44] on link "Advanced Search" at bounding box center [580, 38] width 127 height 20
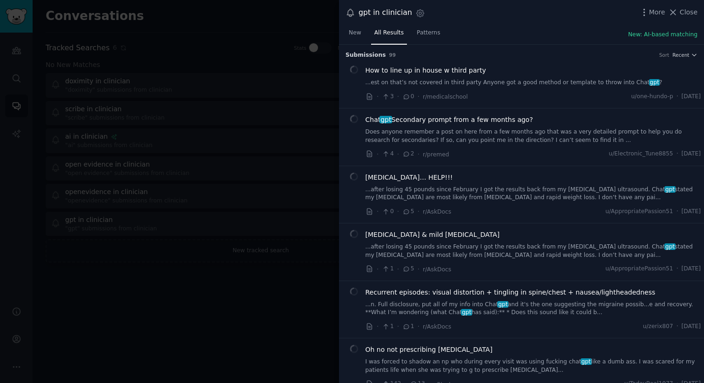
click at [185, 86] on div at bounding box center [352, 191] width 704 height 383
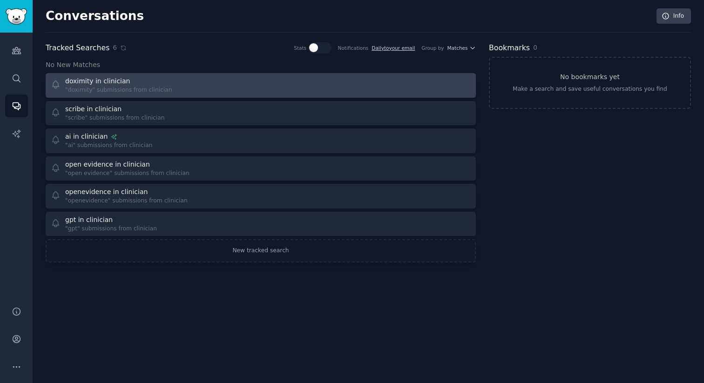
click at [56, 83] on icon at bounding box center [56, 85] width 10 height 10
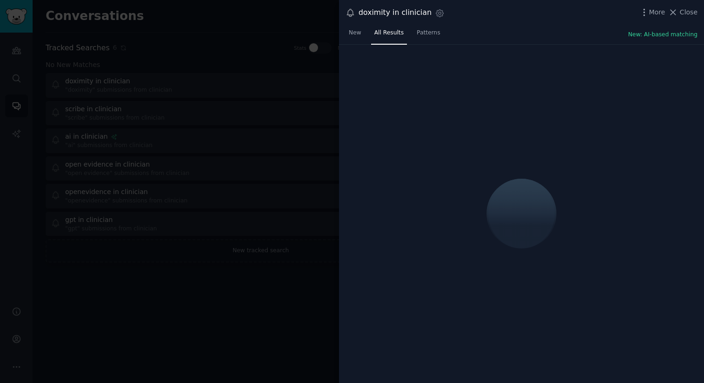
click at [352, 13] on icon at bounding box center [351, 13] width 10 height 10
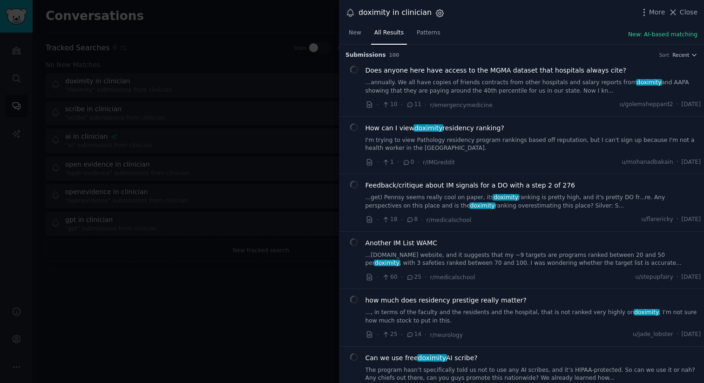
click at [435, 12] on icon "button" at bounding box center [440, 13] width 10 height 10
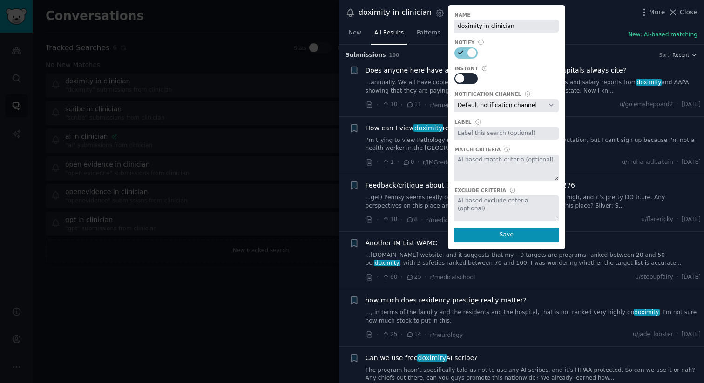
click at [456, 78] on div at bounding box center [460, 78] width 9 height 9
checkbox input "true"
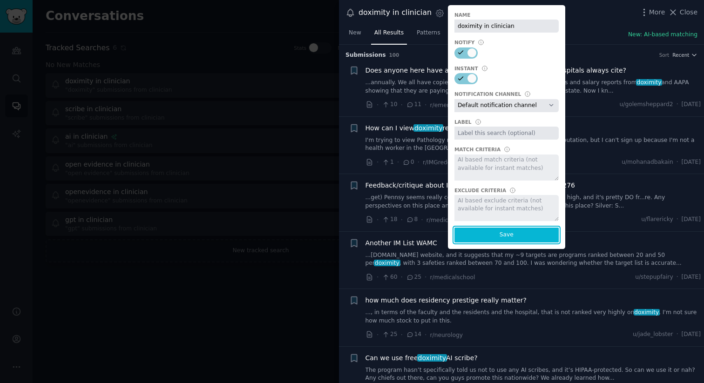
click at [499, 229] on button "Save" at bounding box center [507, 235] width 104 height 15
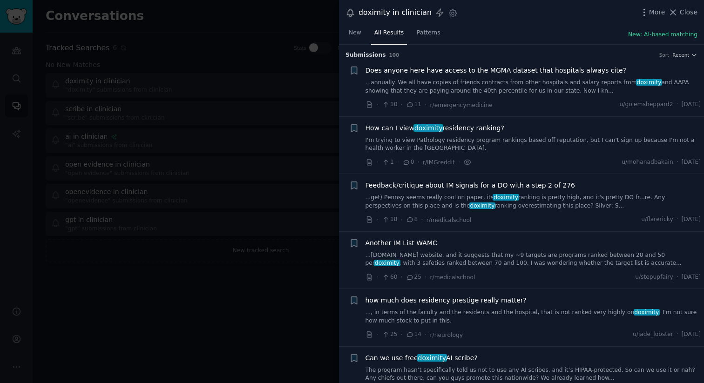
click at [235, 94] on div at bounding box center [352, 191] width 704 height 383
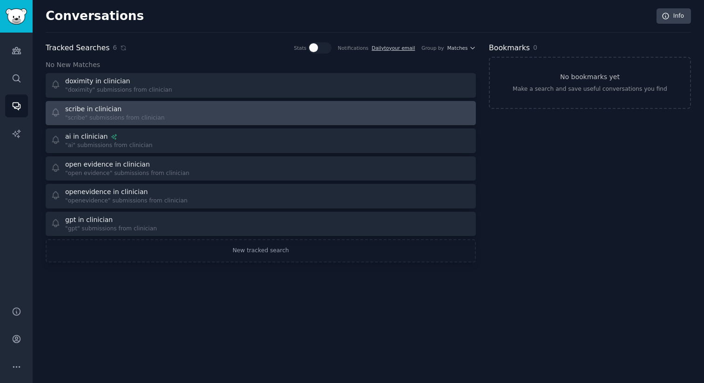
click at [191, 111] on div "scribe in clinician "scribe" submissions from clinician" at bounding box center [153, 113] width 204 height 18
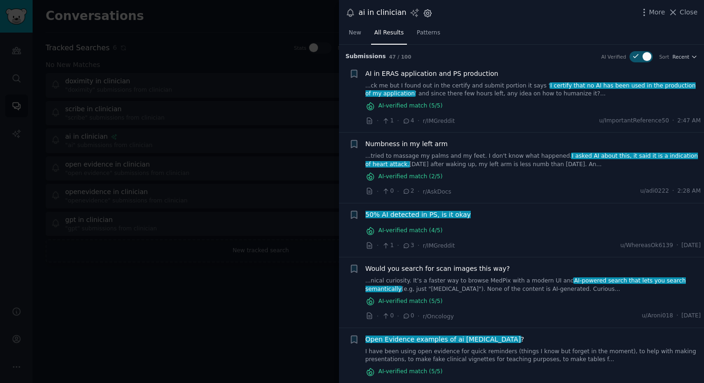
click at [424, 15] on icon "button" at bounding box center [428, 13] width 10 height 10
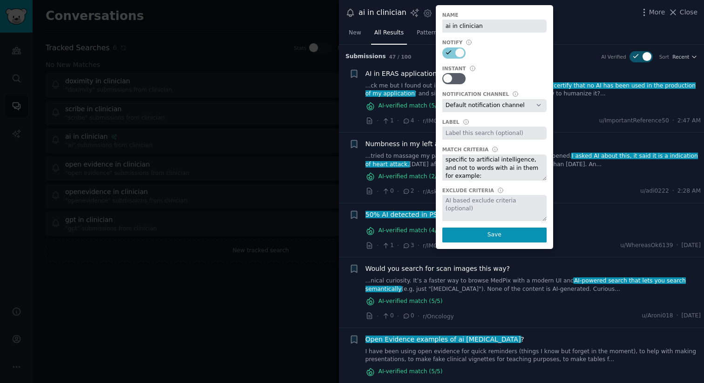
click at [466, 98] on div "Notification Channel Default notification channel Slack: social-ai-tracking-aaa…" at bounding box center [494, 101] width 104 height 21
click at [467, 104] on select "Default notification channel Slack: social-ai-tracking-aaaarmg45a5hpwefmsbukljs…" at bounding box center [494, 105] width 104 height 13
select select "492"
click at [472, 240] on button "Save" at bounding box center [494, 235] width 104 height 15
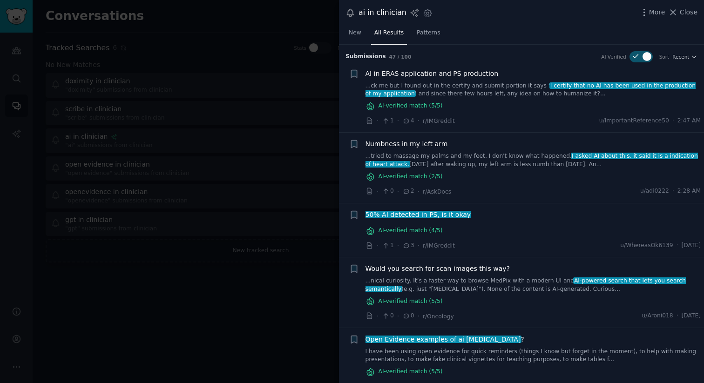
click at [324, 186] on div at bounding box center [352, 191] width 704 height 383
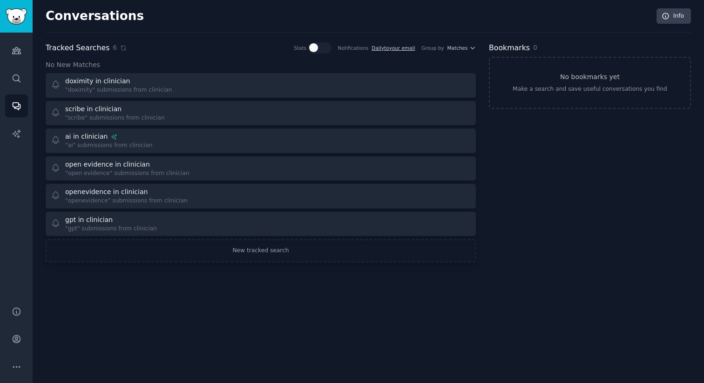
click at [315, 181] on div "doximity in clinician "doximity" submissions from clinician scribe in clinician…" at bounding box center [261, 154] width 430 height 163
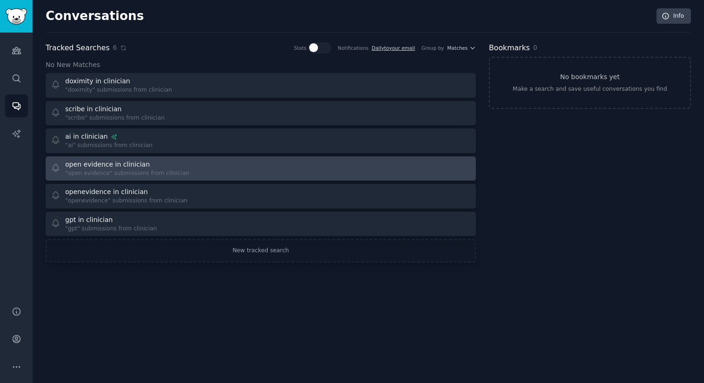
click at [295, 179] on link "open evidence in clinician "open evidence" submissions from clinician" at bounding box center [261, 168] width 430 height 25
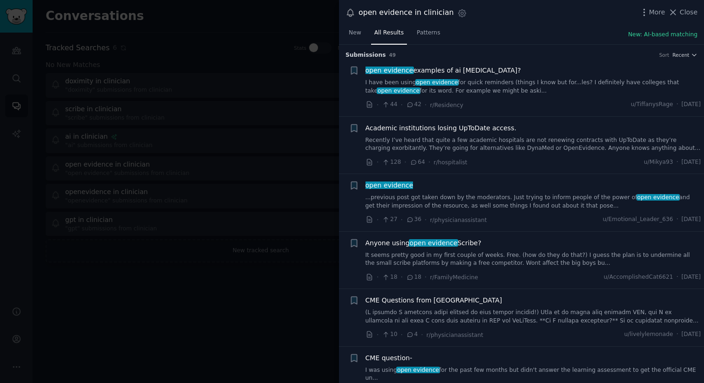
click at [454, 17] on div "Settings" at bounding box center [460, 14] width 13 height 13
click at [458, 15] on icon "button" at bounding box center [461, 12] width 7 height 7
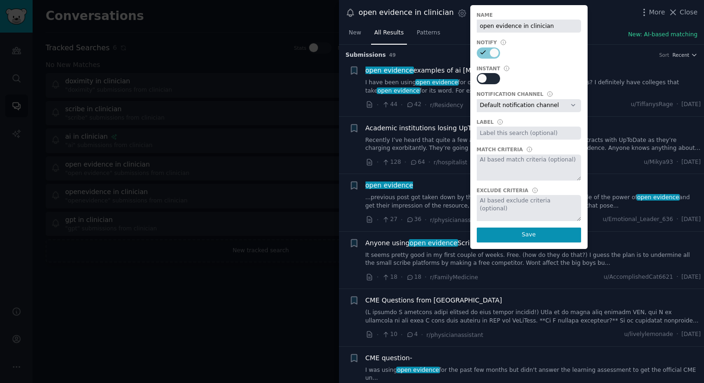
click at [478, 81] on div at bounding box center [482, 78] width 9 height 9
checkbox input "true"
click at [530, 106] on select "Default notification channel Slack: social-ai-tracking-aaaarmg45a5hpwefmsbukljs…" at bounding box center [529, 105] width 104 height 13
select select "492"
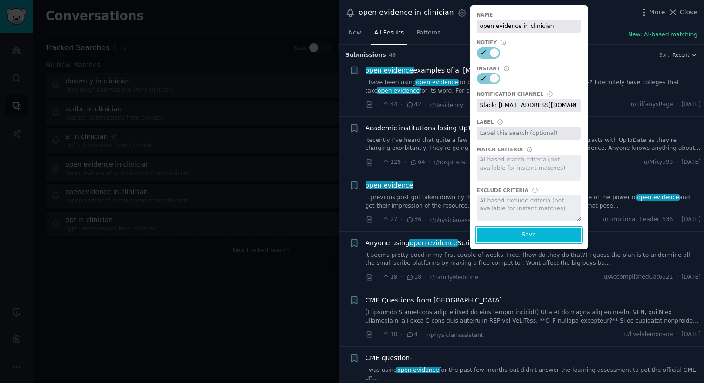
click at [508, 232] on button "Save" at bounding box center [529, 235] width 104 height 15
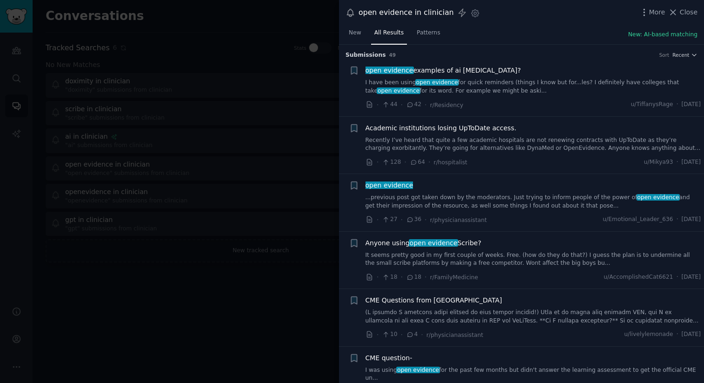
click at [245, 178] on div at bounding box center [352, 191] width 704 height 383
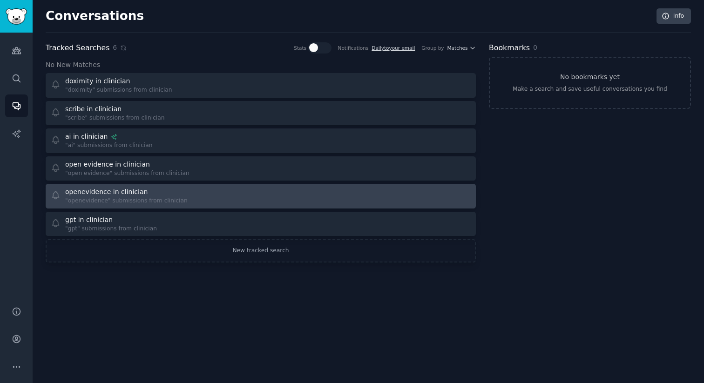
click at [244, 194] on div "openevidence in clinician "openevidence" submissions from clinician" at bounding box center [153, 196] width 204 height 18
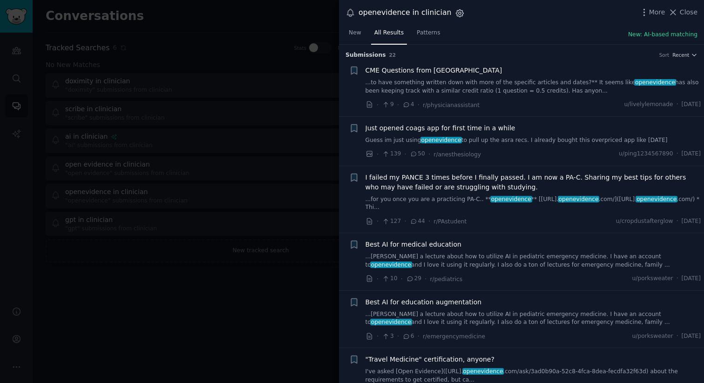
click at [455, 16] on icon "button" at bounding box center [460, 13] width 10 height 10
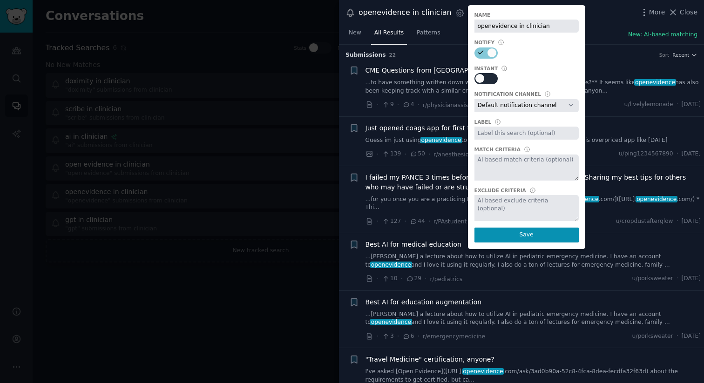
click at [476, 84] on div at bounding box center [486, 78] width 23 height 11
checkbox input "true"
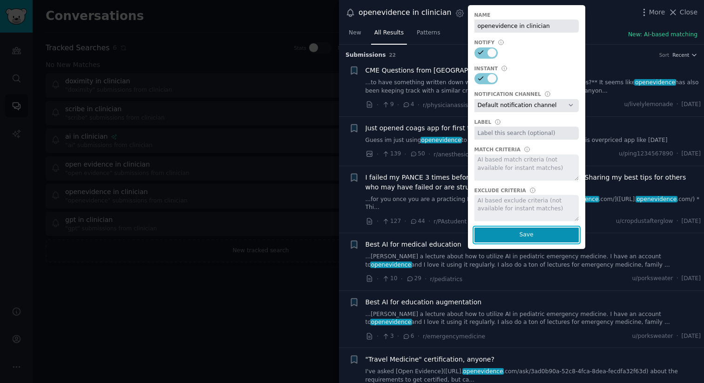
drag, startPoint x: 499, startPoint y: 231, endPoint x: 518, endPoint y: 116, distance: 117.1
click at [518, 117] on div "Name openevidence in clinician Notify Instant Notification Channel Default noti…" at bounding box center [526, 127] width 117 height 244
click at [517, 110] on select "Default notification channel Slack: social-ai-tracking-aaaarmg45a5hpwefmsbukljs…" at bounding box center [527, 105] width 104 height 13
select select "492"
click at [498, 232] on button "Save" at bounding box center [527, 235] width 104 height 15
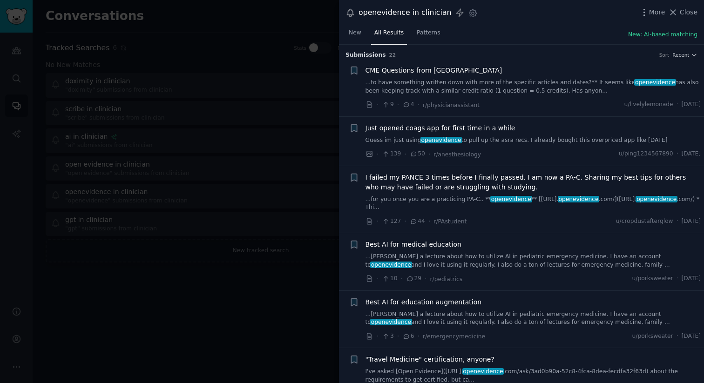
click at [237, 203] on div at bounding box center [352, 191] width 704 height 383
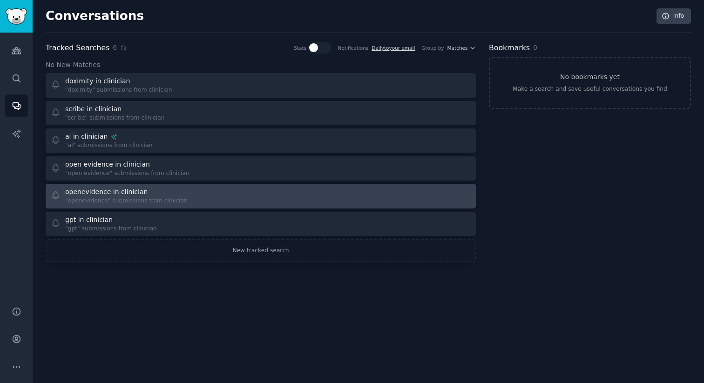
click at [288, 198] on div at bounding box center [369, 196] width 204 height 18
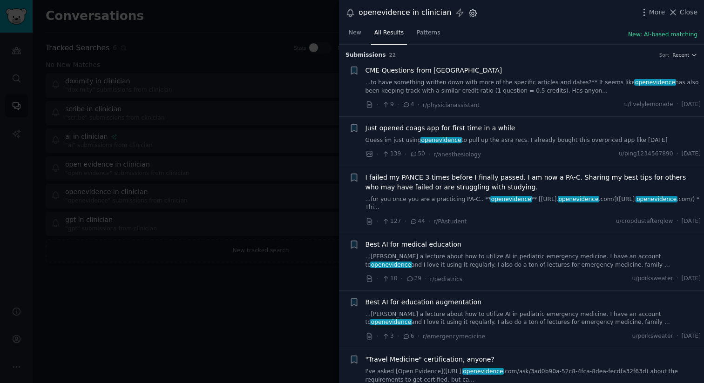
click at [468, 8] on icon "button" at bounding box center [473, 13] width 10 height 10
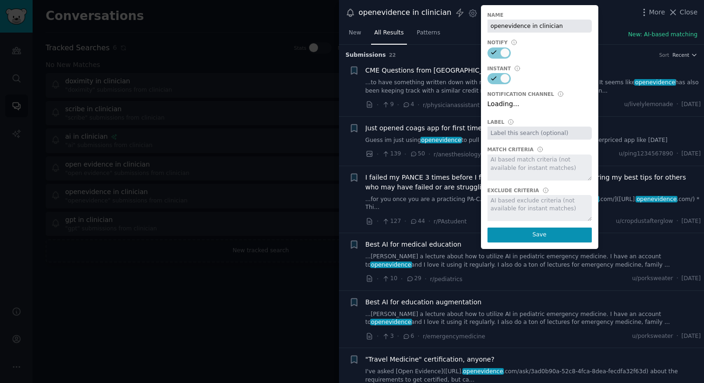
select select "492"
click at [503, 102] on select "Default notification channel Slack: social-ai-tracking-aaaarmg45a5hpwefmsbukljs…" at bounding box center [540, 105] width 104 height 13
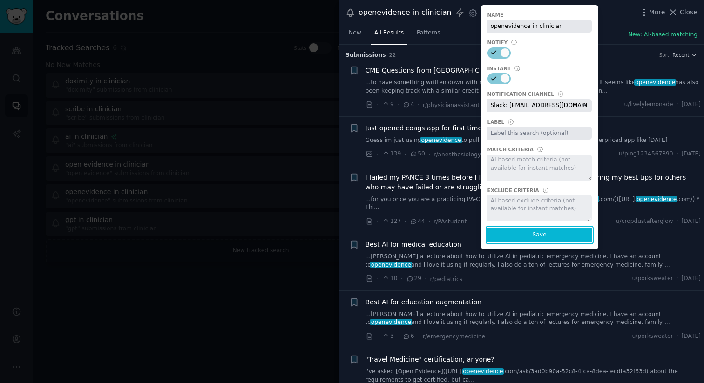
click at [526, 235] on button "Save" at bounding box center [540, 235] width 104 height 15
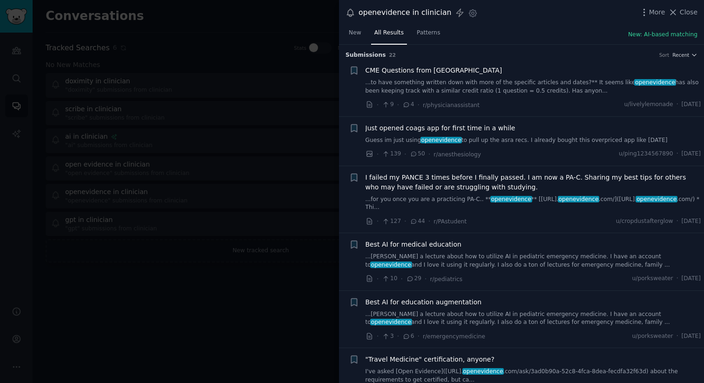
click at [318, 214] on div at bounding box center [352, 191] width 704 height 383
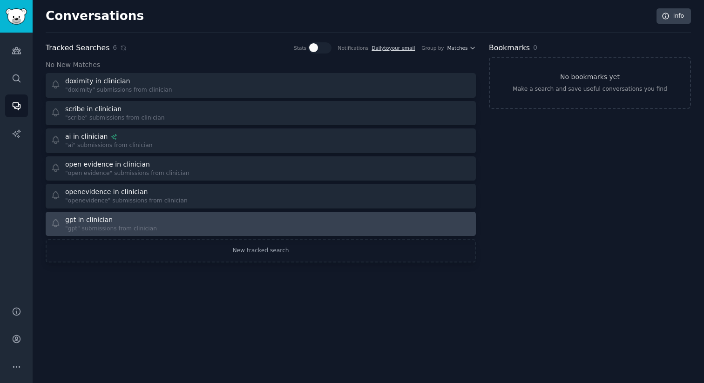
click at [306, 224] on div at bounding box center [369, 224] width 204 height 18
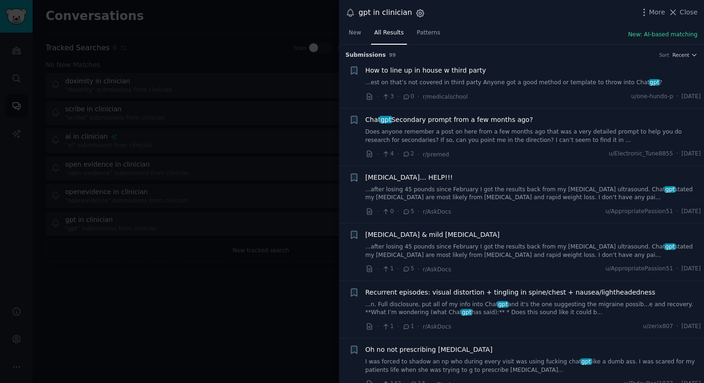
click at [419, 14] on icon "button" at bounding box center [420, 13] width 10 height 10
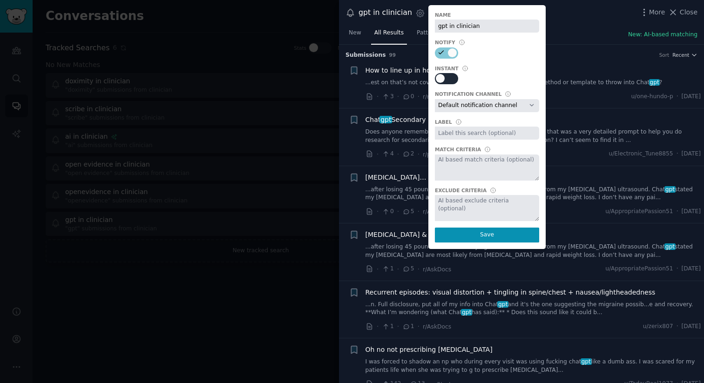
click at [448, 75] on div at bounding box center [450, 79] width 5 height 9
checkbox input "true"
click at [479, 109] on select "Default notification channel Slack: social-ai-tracking-aaaarmg45a5hpwefmsbukljs…" at bounding box center [487, 105] width 104 height 13
select select "492"
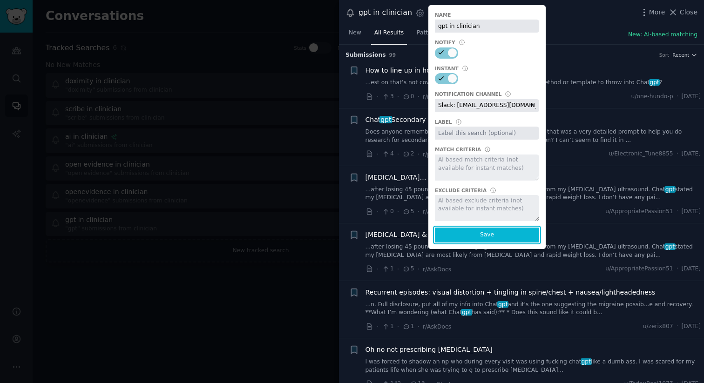
click at [471, 238] on button "Save" at bounding box center [487, 235] width 104 height 15
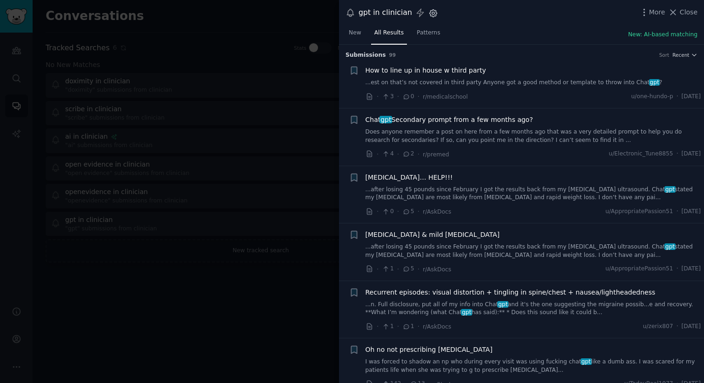
click at [428, 10] on icon "button" at bounding box center [433, 13] width 10 height 10
select select "492"
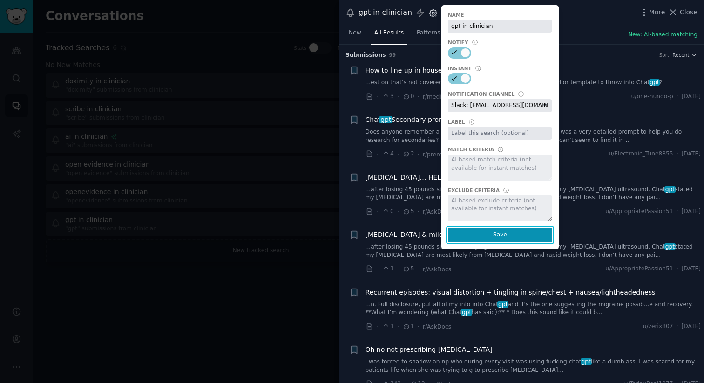
click at [460, 234] on button "Save" at bounding box center [500, 235] width 104 height 15
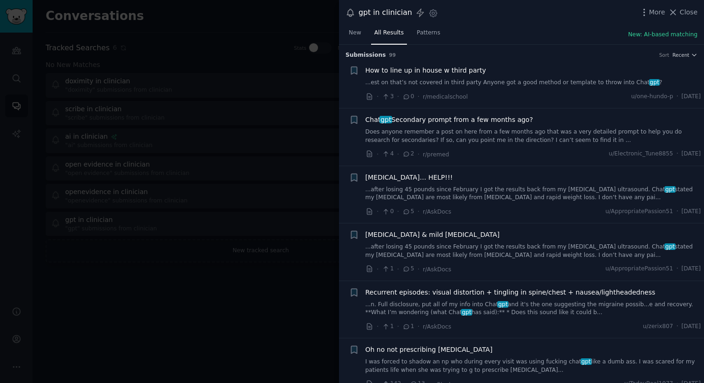
drag, startPoint x: 428, startPoint y: 10, endPoint x: 159, endPoint y: 73, distance: 276.8
click at [159, 73] on div at bounding box center [352, 191] width 704 height 383
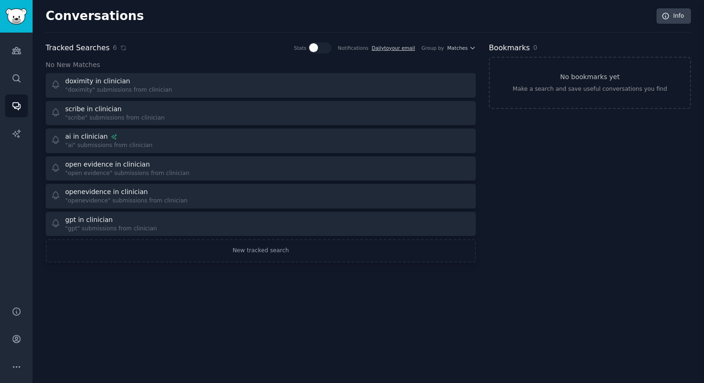
click at [157, 86] on div ""doximity" submissions from clinician" at bounding box center [118, 90] width 107 height 8
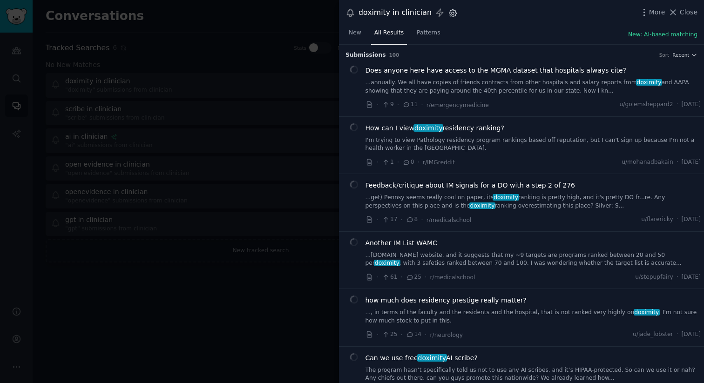
drag, startPoint x: 159, startPoint y: 73, endPoint x: 442, endPoint y: 17, distance: 288.1
click at [448, 17] on icon "button" at bounding box center [453, 13] width 10 height 10
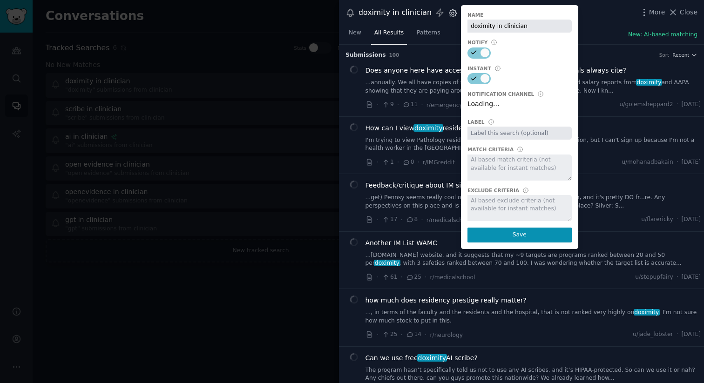
select select "492"
drag, startPoint x: 442, startPoint y: 17, endPoint x: 333, endPoint y: 83, distance: 126.7
click at [333, 83] on div at bounding box center [352, 191] width 704 height 383
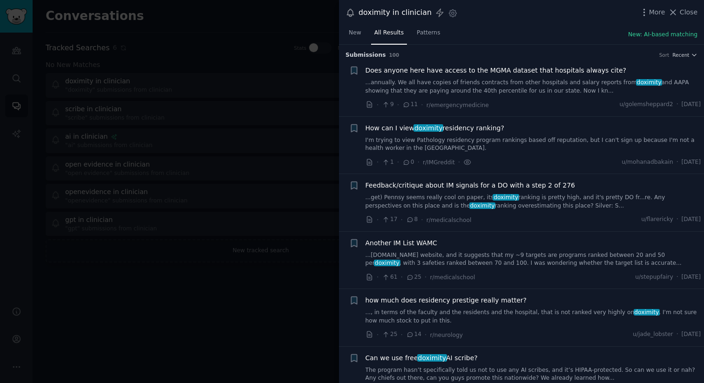
drag, startPoint x: 333, startPoint y: 83, endPoint x: 276, endPoint y: 91, distance: 58.2
click at [276, 91] on div at bounding box center [352, 191] width 704 height 383
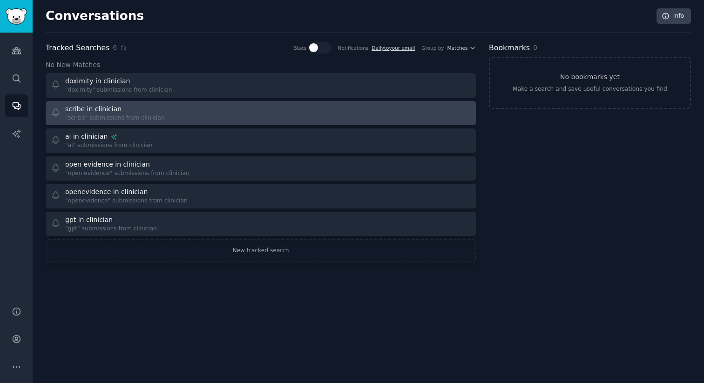
drag, startPoint x: 276, startPoint y: 91, endPoint x: 263, endPoint y: 122, distance: 33.2
click at [263, 122] on div "scribe in clinician "scribe" submissions from clinician" at bounding box center [261, 113] width 424 height 18
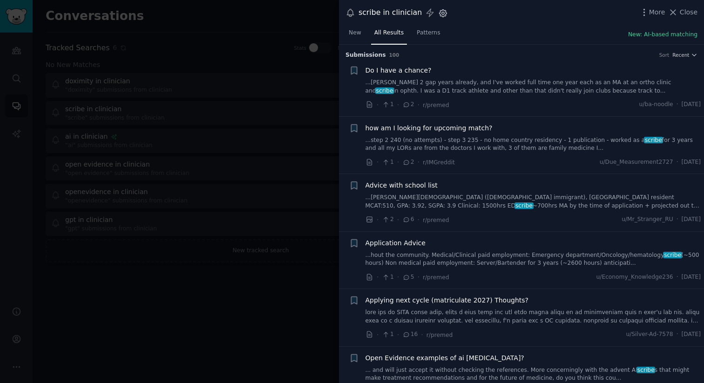
drag, startPoint x: 263, startPoint y: 122, endPoint x: 438, endPoint y: 17, distance: 203.7
click at [438, 17] on icon "button" at bounding box center [443, 13] width 10 height 10
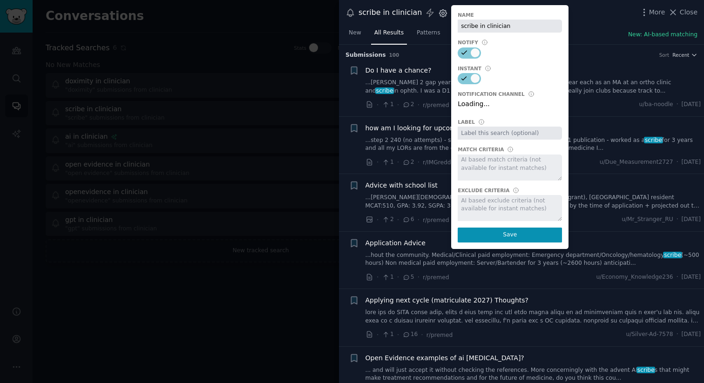
select select "492"
click at [255, 121] on div at bounding box center [352, 191] width 704 height 383
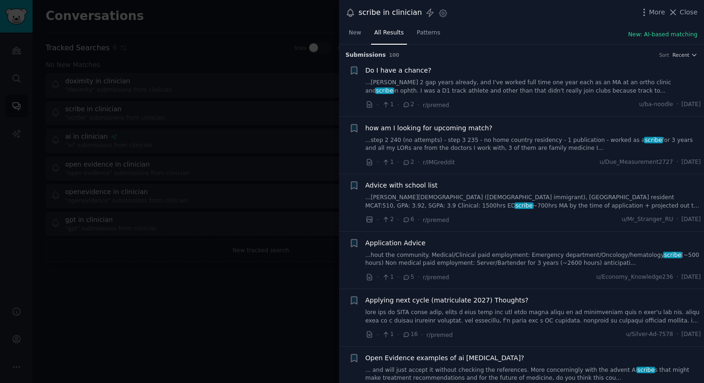
drag, startPoint x: 438, startPoint y: 17, endPoint x: 170, endPoint y: 113, distance: 284.2
click at [170, 113] on div at bounding box center [352, 191] width 704 height 383
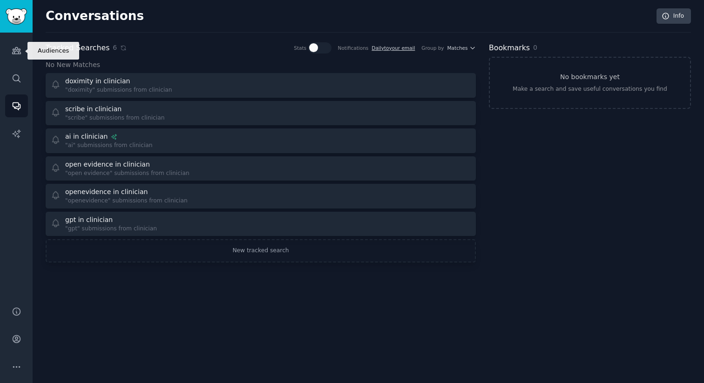
click at [11, 58] on link "Audiences" at bounding box center [16, 50] width 23 height 23
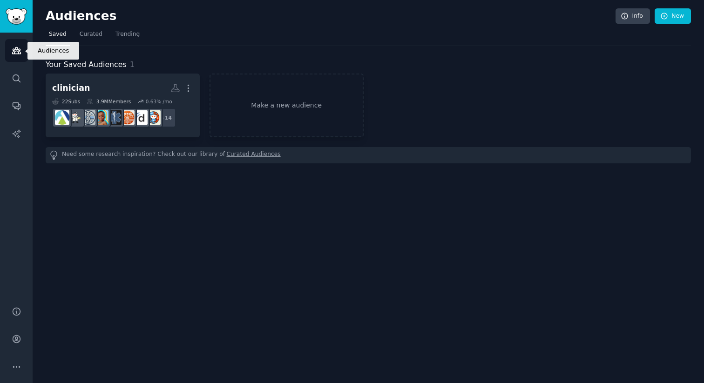
click at [89, 97] on div "clinician More 22 Sub s 3.9M Members 0.63 % /mo + 14" at bounding box center [122, 105] width 141 height 51
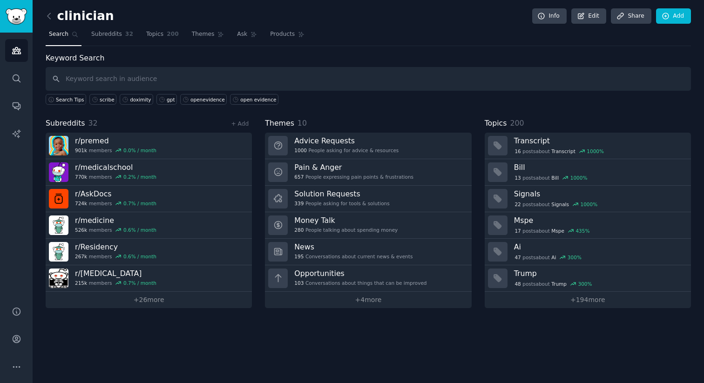
click at [144, 304] on link "+ 26 more" at bounding box center [149, 300] width 206 height 16
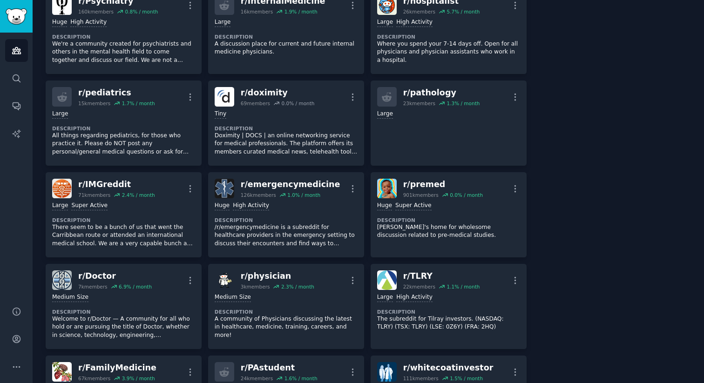
scroll to position [355, 0]
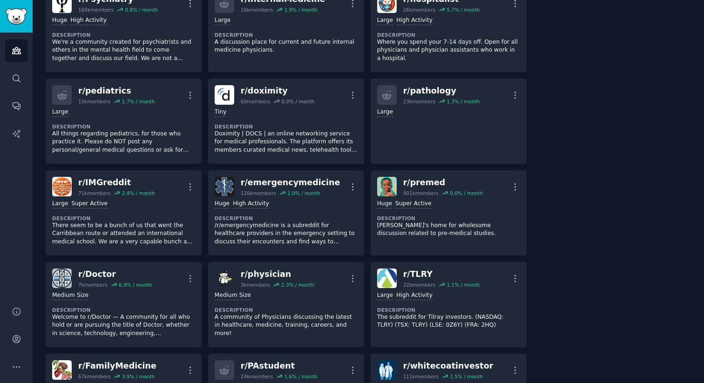
click at [511, 188] on icon "button" at bounding box center [515, 187] width 10 height 10
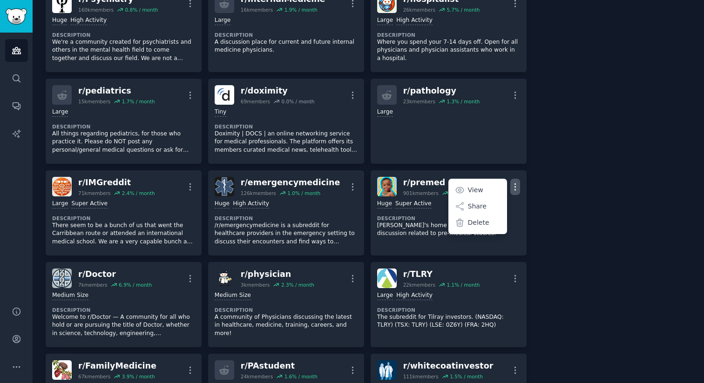
click at [482, 223] on p "Delete" at bounding box center [478, 223] width 21 height 10
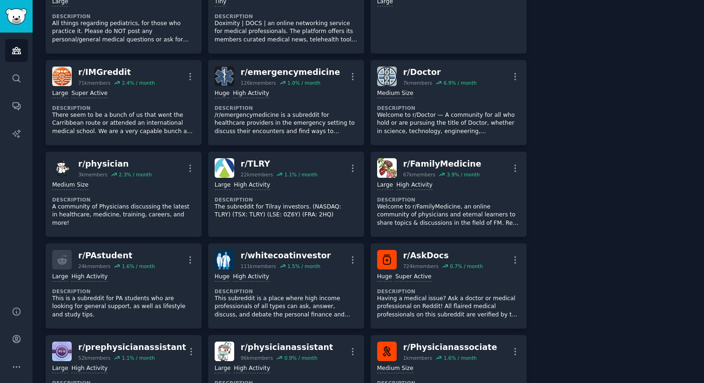
scroll to position [469, 0]
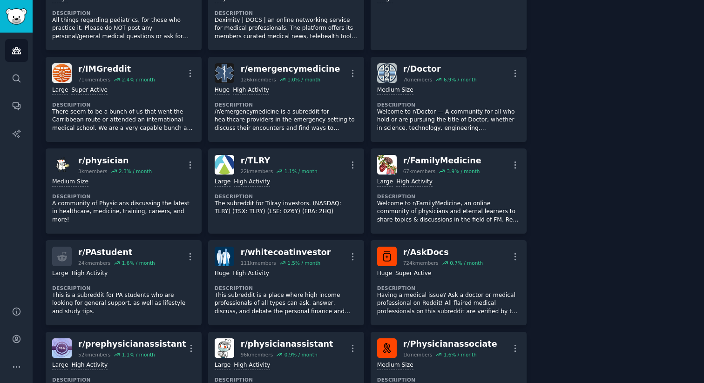
click at [353, 160] on icon "button" at bounding box center [353, 165] width 10 height 10
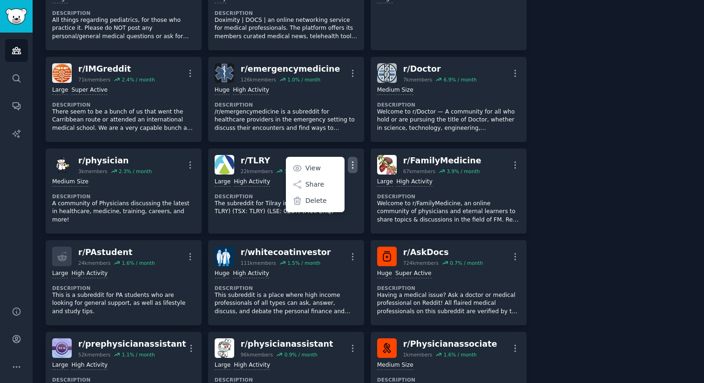
click at [316, 205] on p "Delete" at bounding box center [316, 201] width 21 height 10
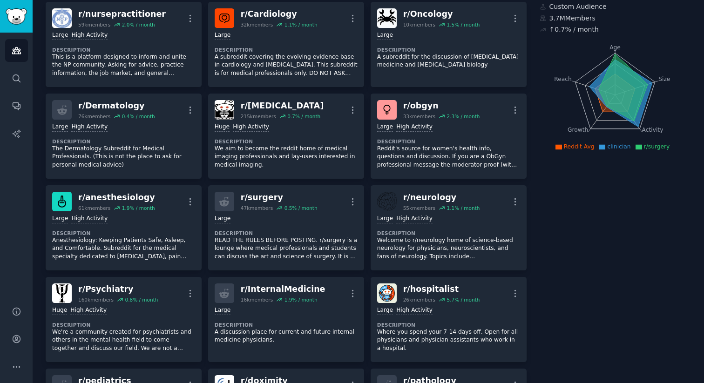
scroll to position [0, 0]
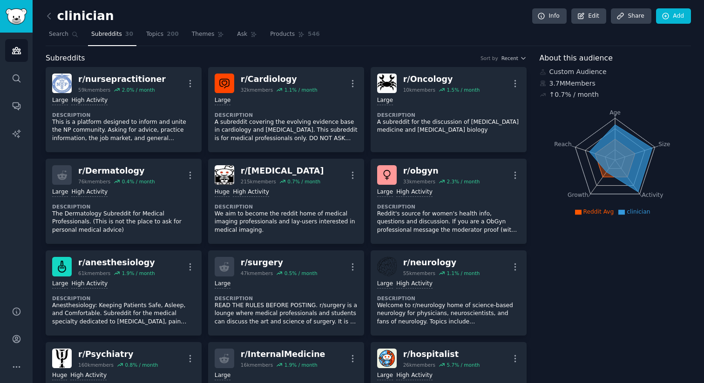
drag, startPoint x: 170, startPoint y: 113, endPoint x: 616, endPoint y: 173, distance: 449.8
click at [616, 173] on icon at bounding box center [620, 158] width 63 height 68
drag, startPoint x: 616, startPoint y: 173, endPoint x: 608, endPoint y: 185, distance: 14.1
click at [608, 185] on icon "Age Size Activity Growth Reach" at bounding box center [615, 160] width 151 height 117
click at [545, 202] on icon "Age Size Activity Growth Reach" at bounding box center [615, 160] width 151 height 117
